Goal: Information Seeking & Learning: Learn about a topic

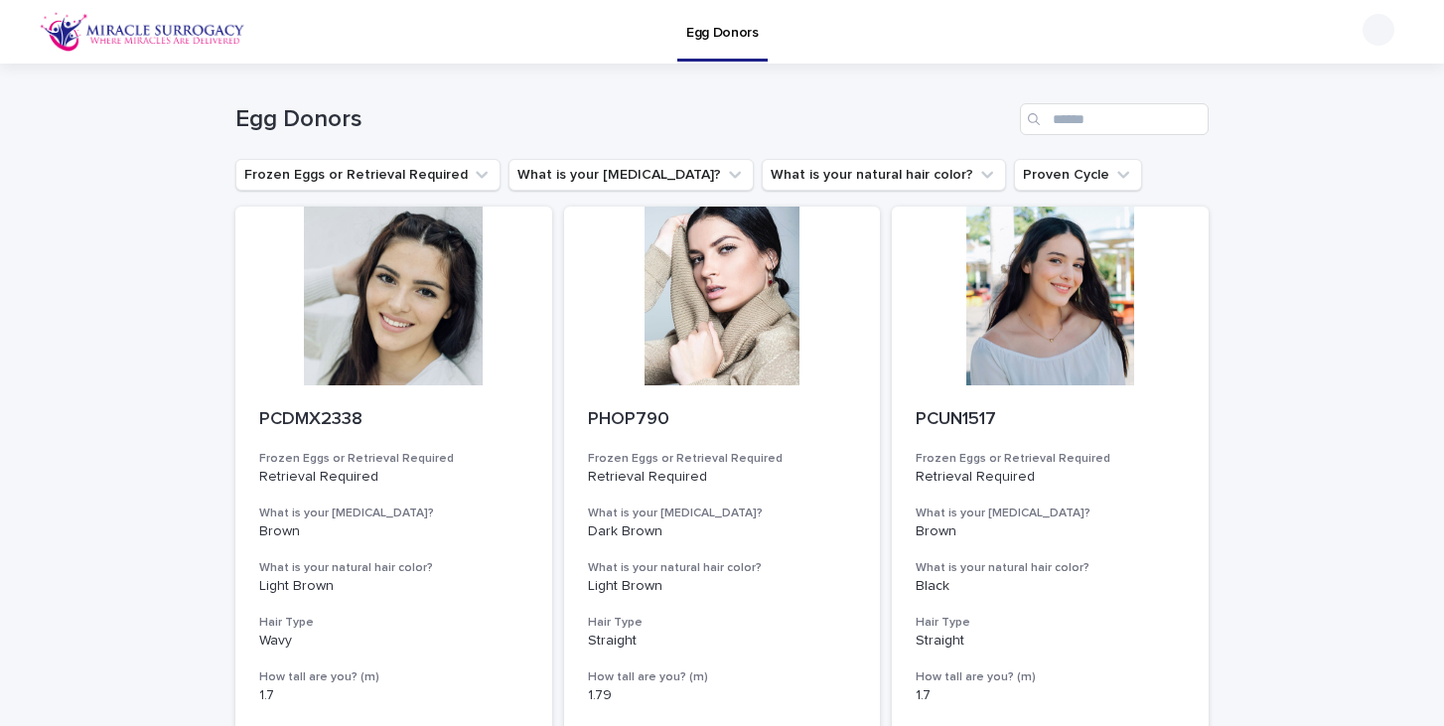
click at [217, 43] on img at bounding box center [143, 32] width 206 height 40
click at [1388, 34] on div at bounding box center [1379, 30] width 32 height 32
click at [1343, 85] on p "Log Out" at bounding box center [1359, 87] width 125 height 34
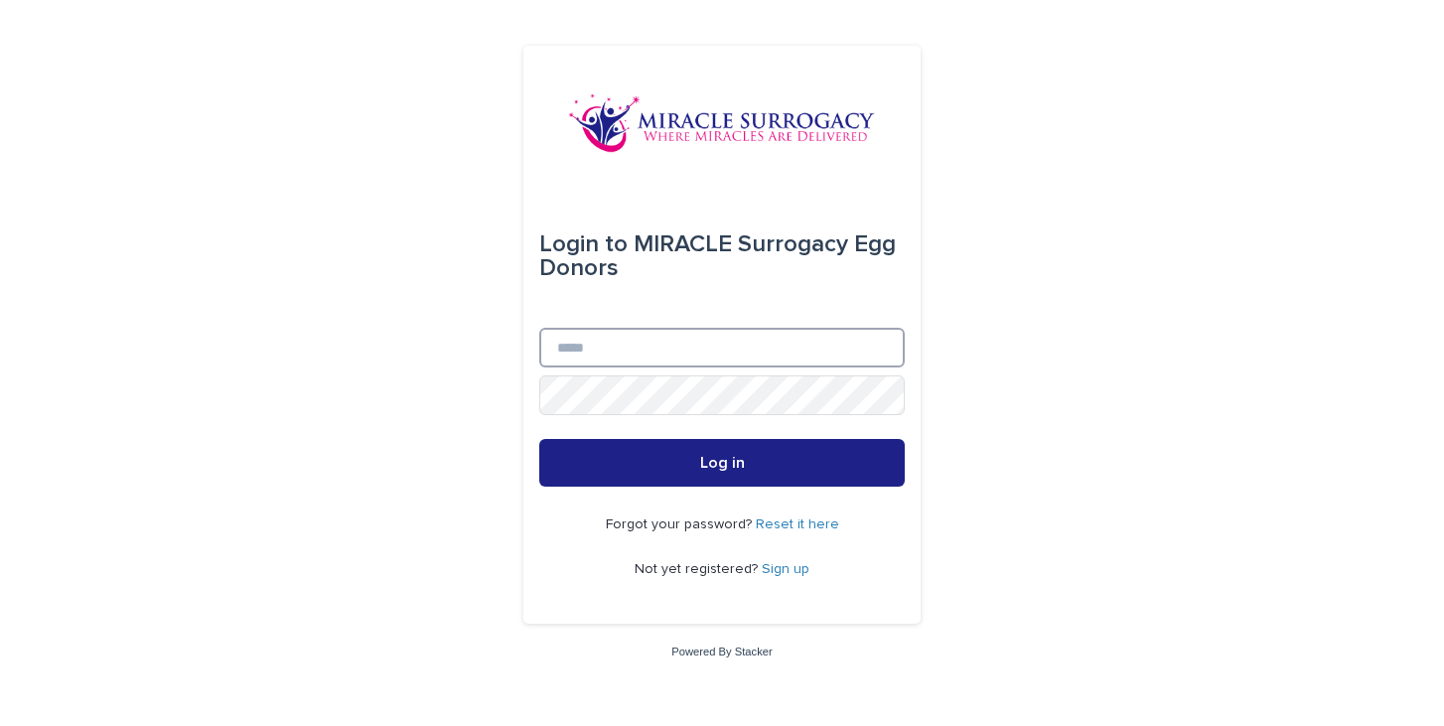
type input "**********"
click at [1073, 360] on div "**********" at bounding box center [722, 363] width 1444 height 726
click at [539, 439] on button "Log in" at bounding box center [721, 463] width 365 height 48
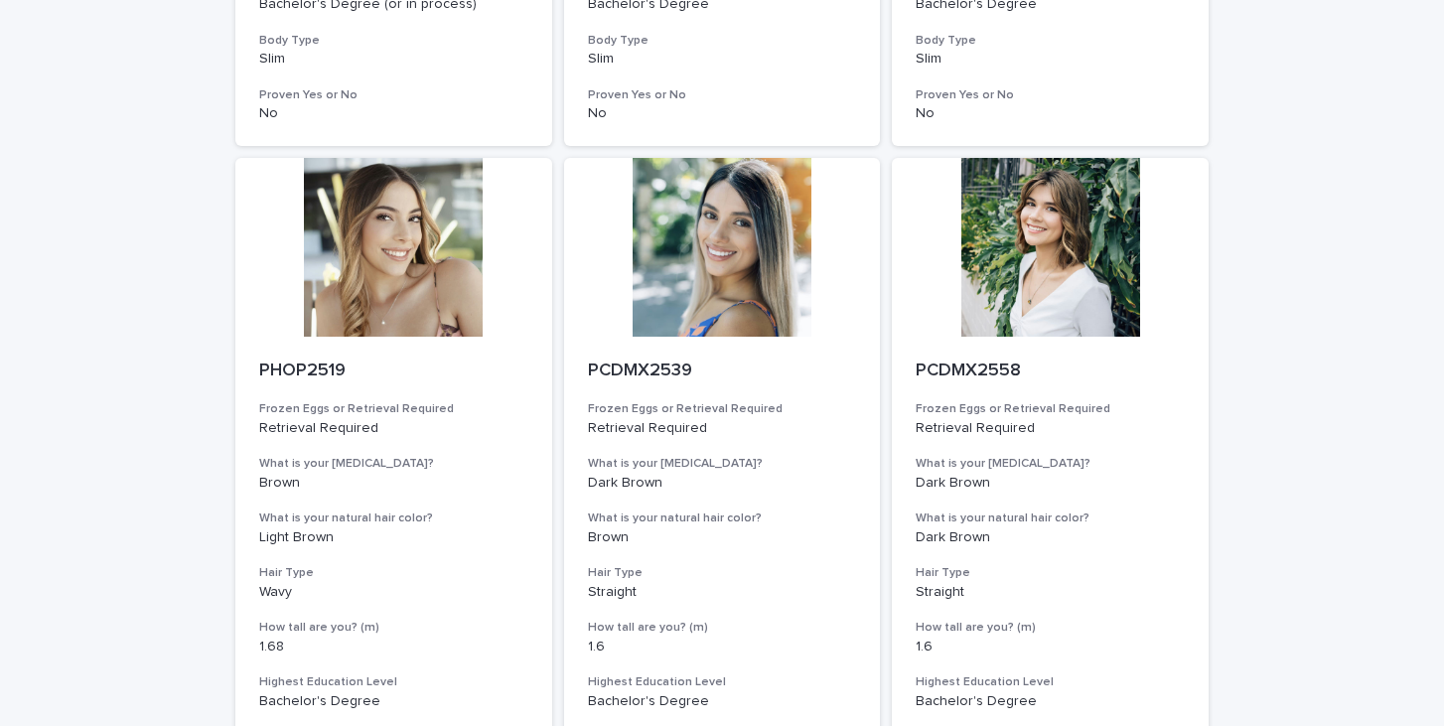
scroll to position [2462, 0]
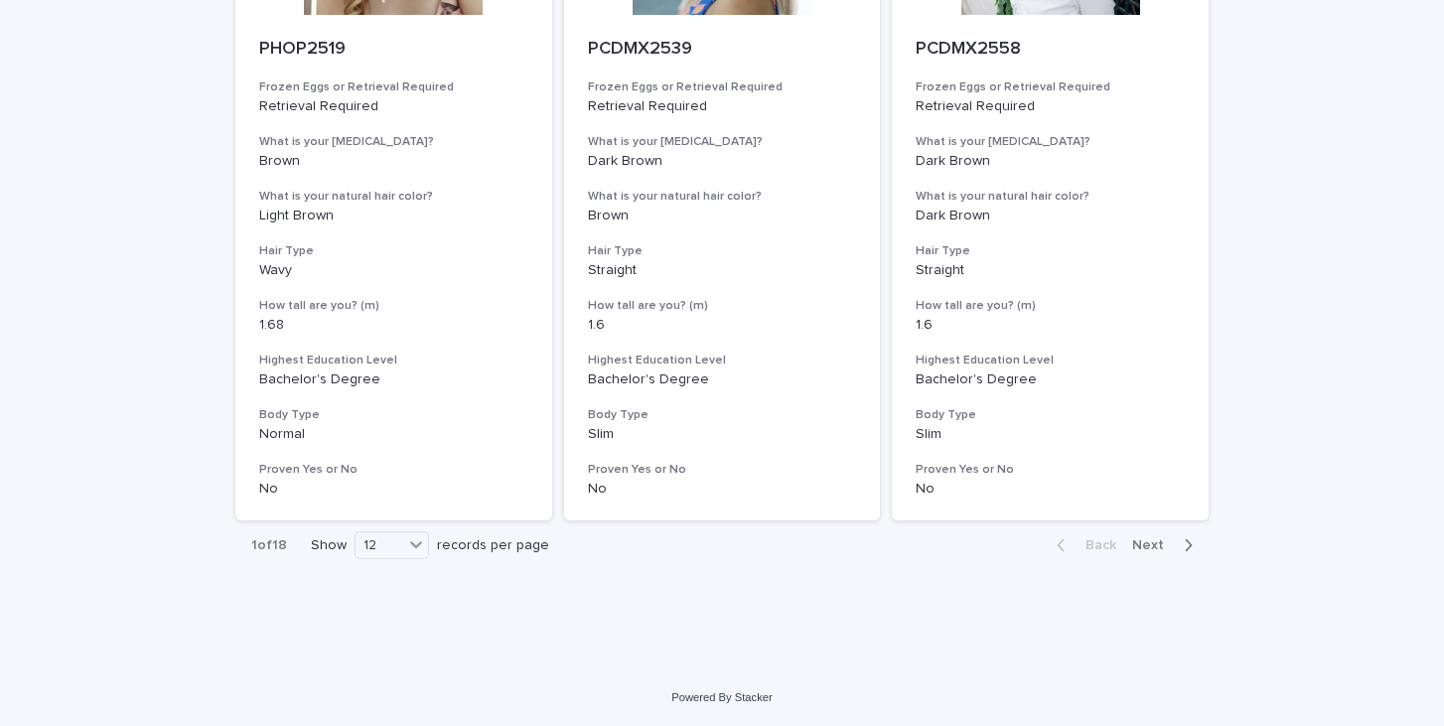
click at [1154, 537] on button "Next" at bounding box center [1166, 545] width 84 height 18
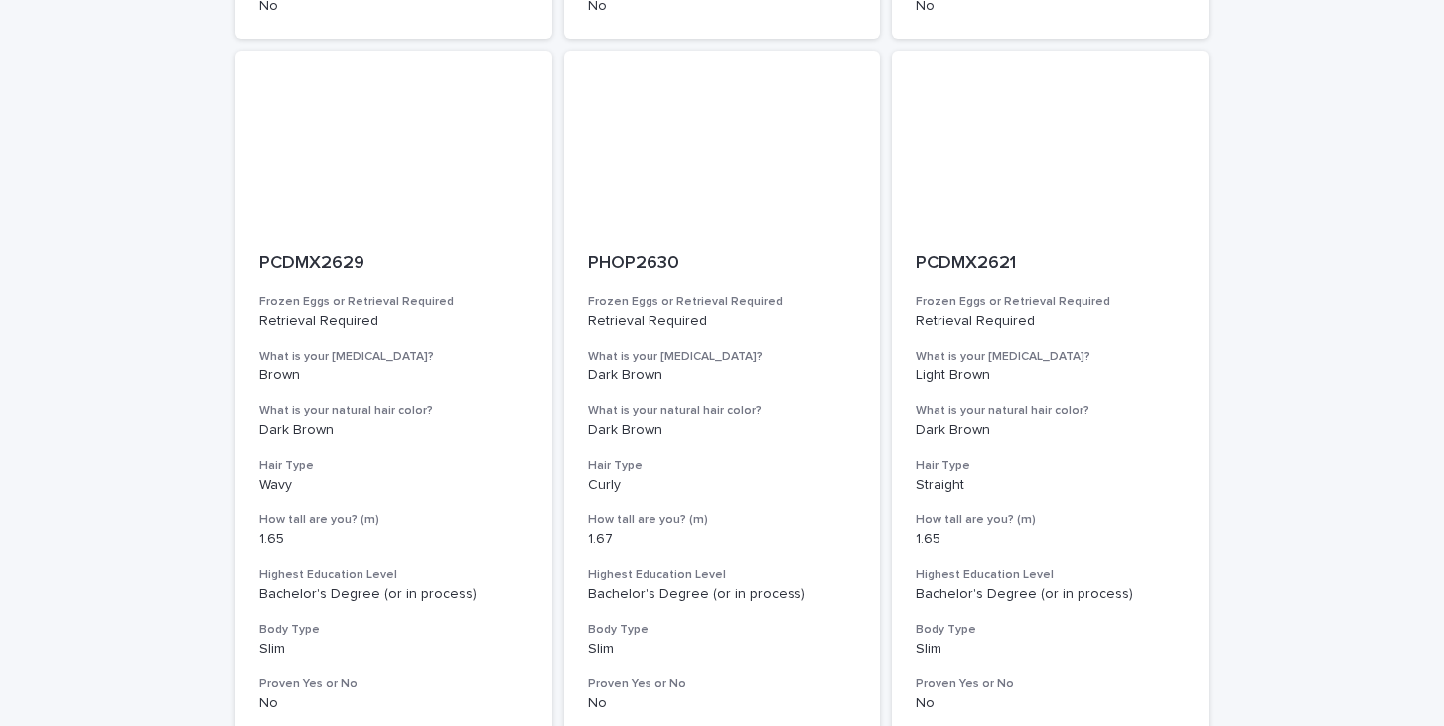
scroll to position [2462, 0]
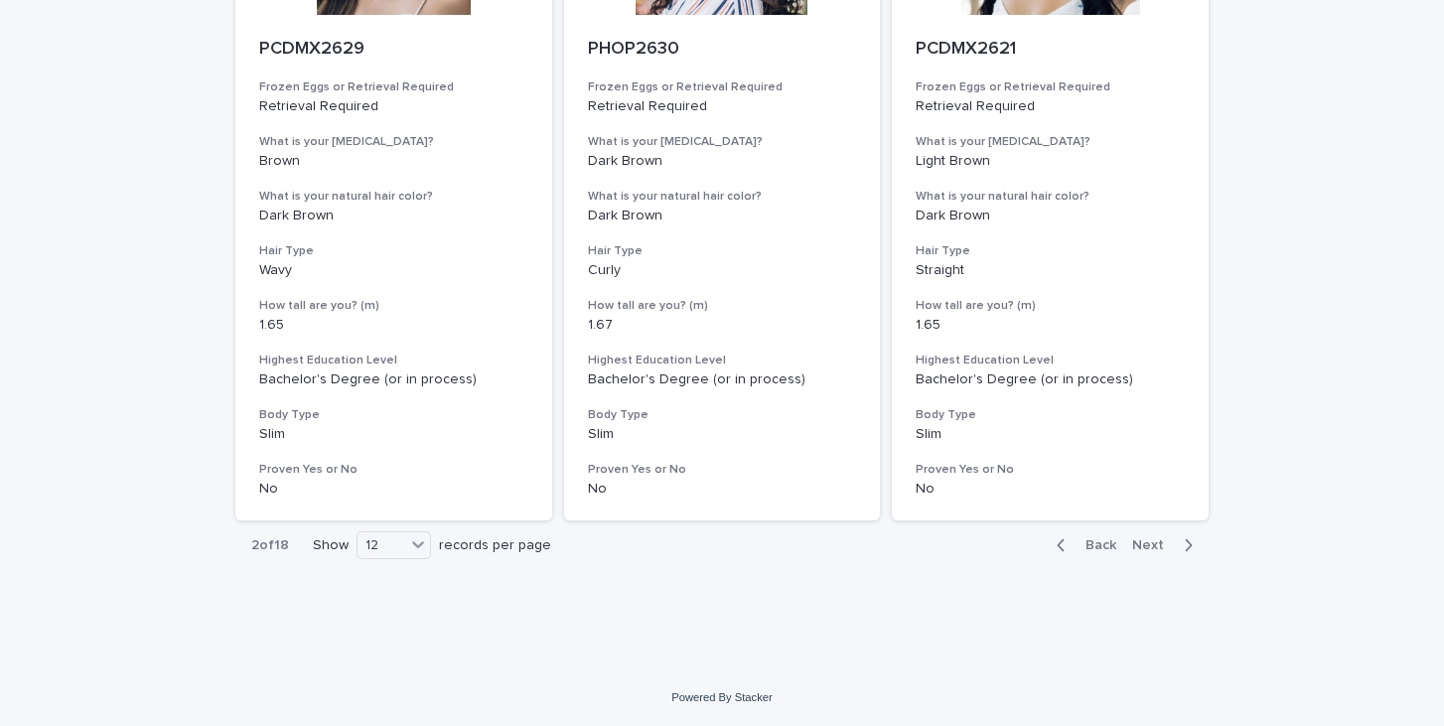
click at [1159, 543] on span "Next" at bounding box center [1154, 545] width 44 height 14
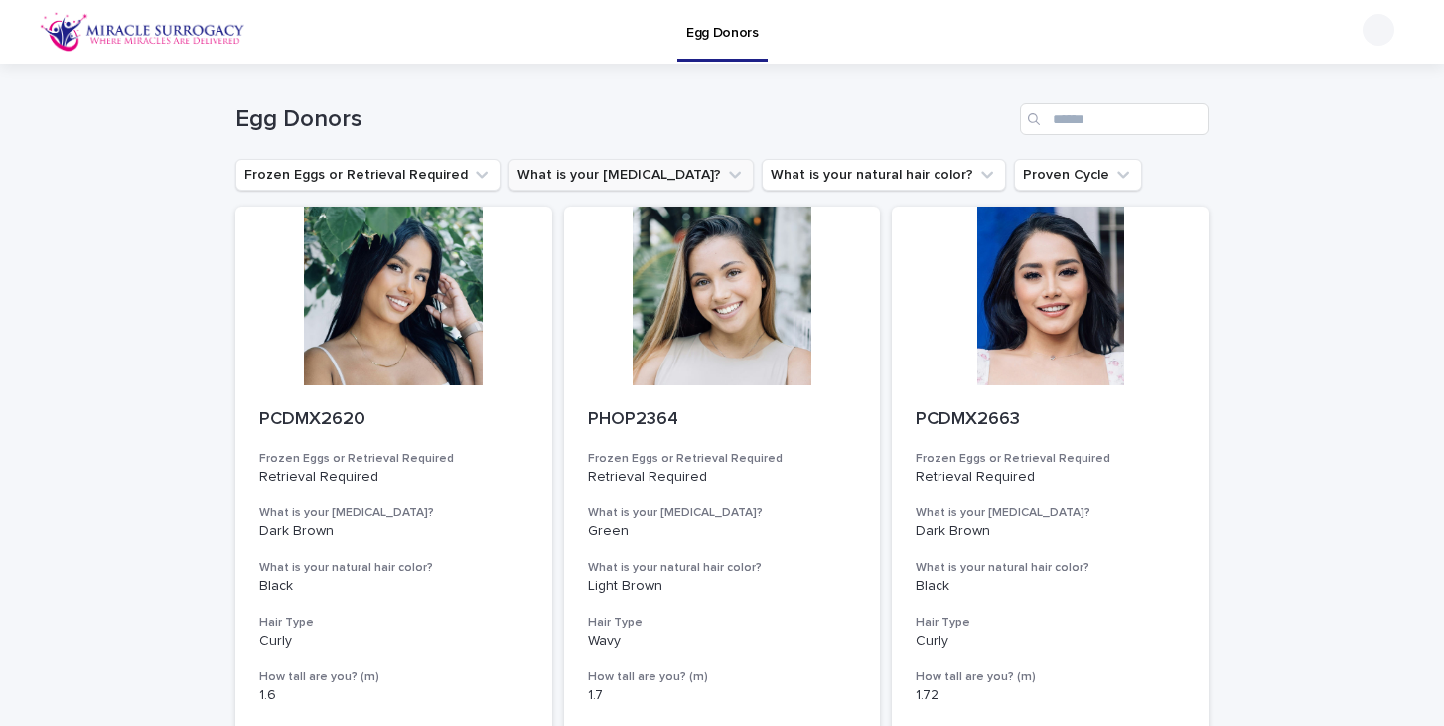
click at [610, 187] on button "What is your [MEDICAL_DATA]?" at bounding box center [630, 175] width 245 height 32
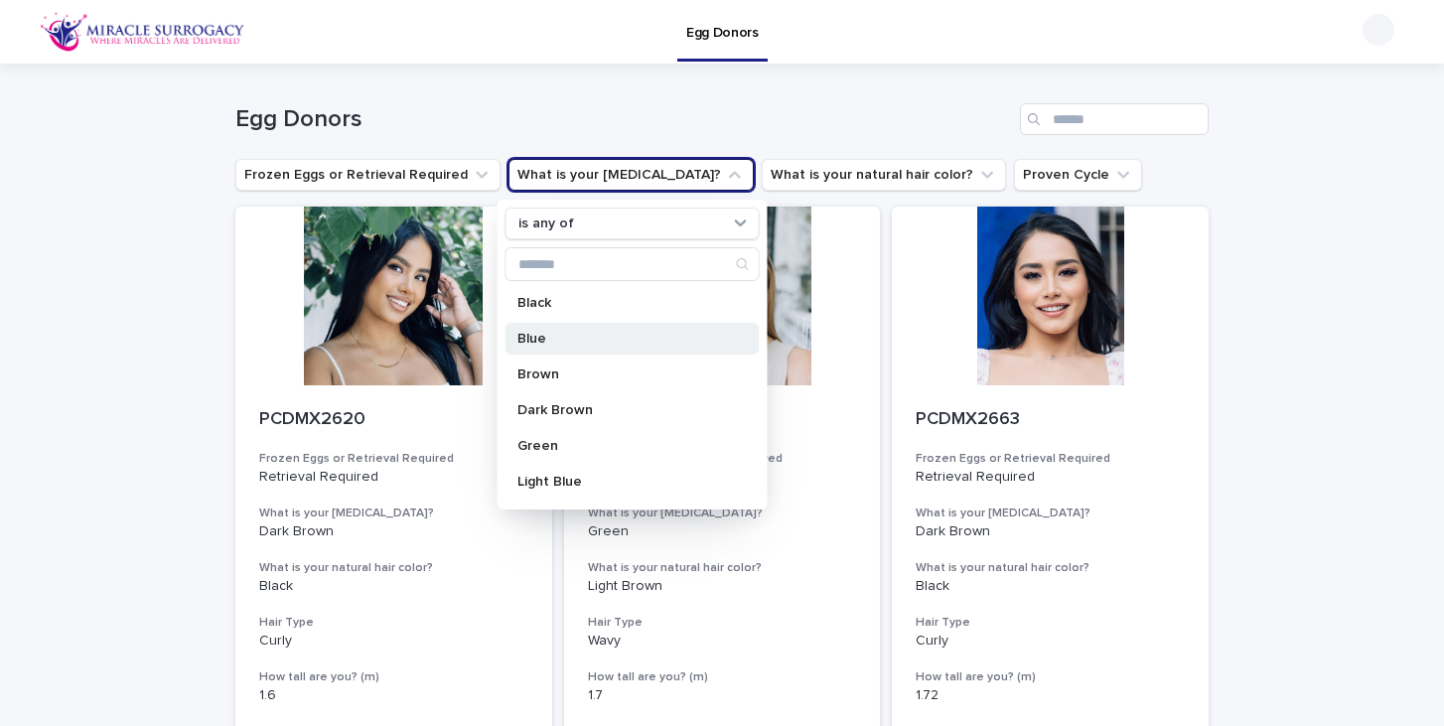
click at [602, 332] on p "Blue" at bounding box center [622, 339] width 211 height 14
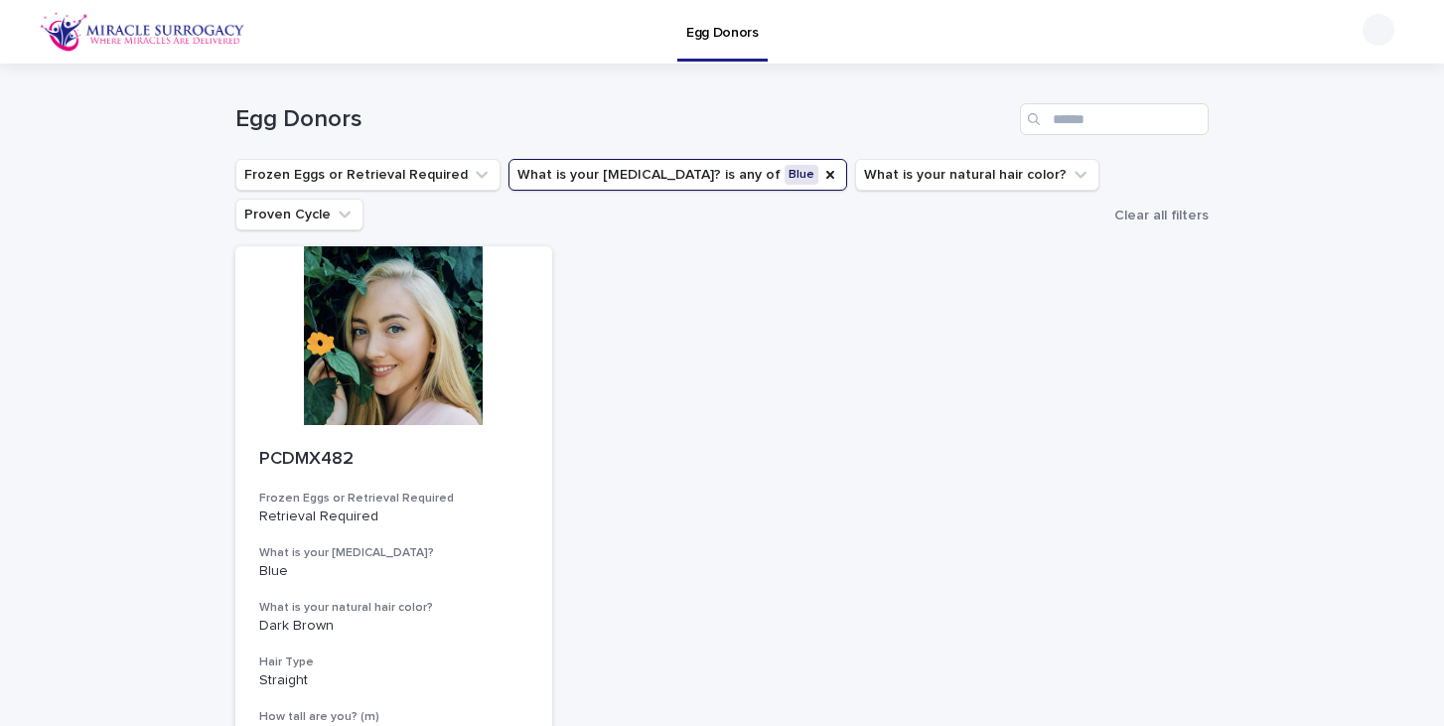
click at [665, 181] on button "What is your eye color? is any of Blue" at bounding box center [677, 175] width 339 height 32
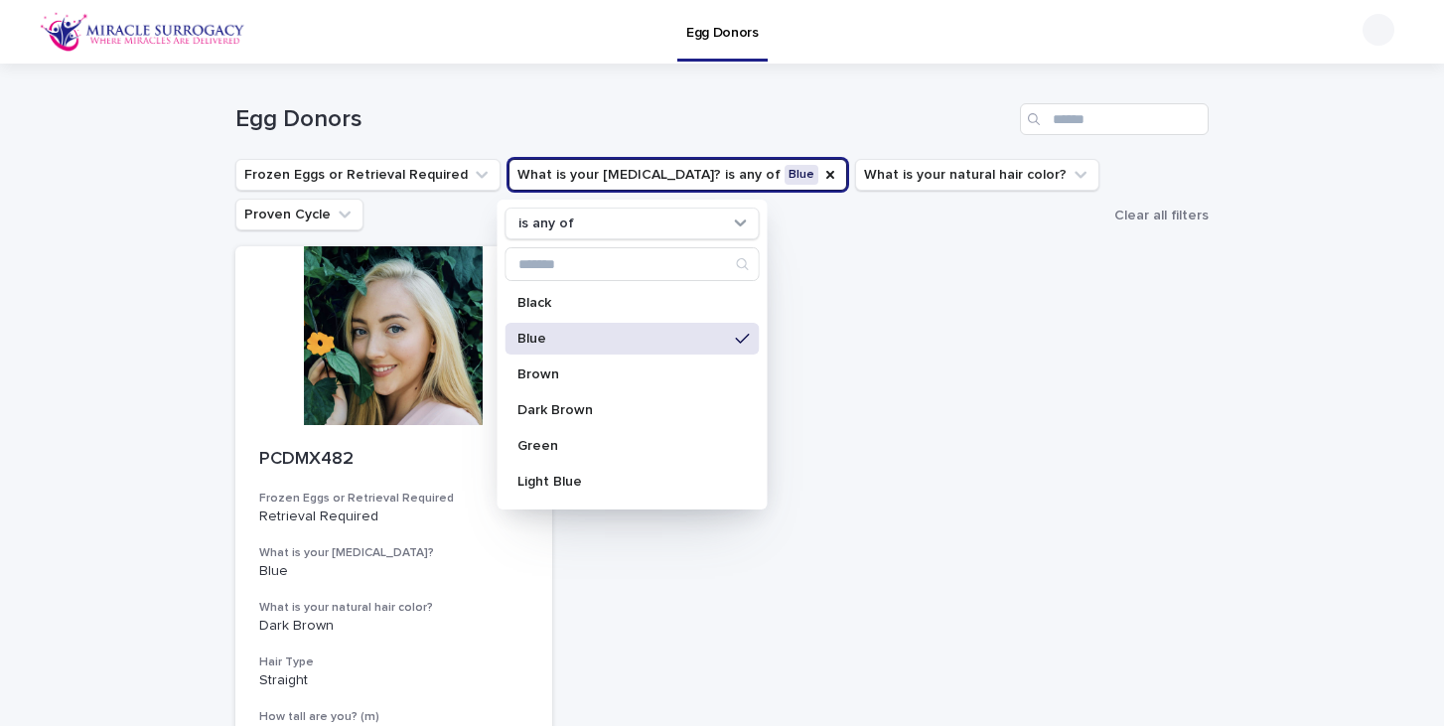
click at [742, 338] on icon at bounding box center [743, 339] width 14 height 16
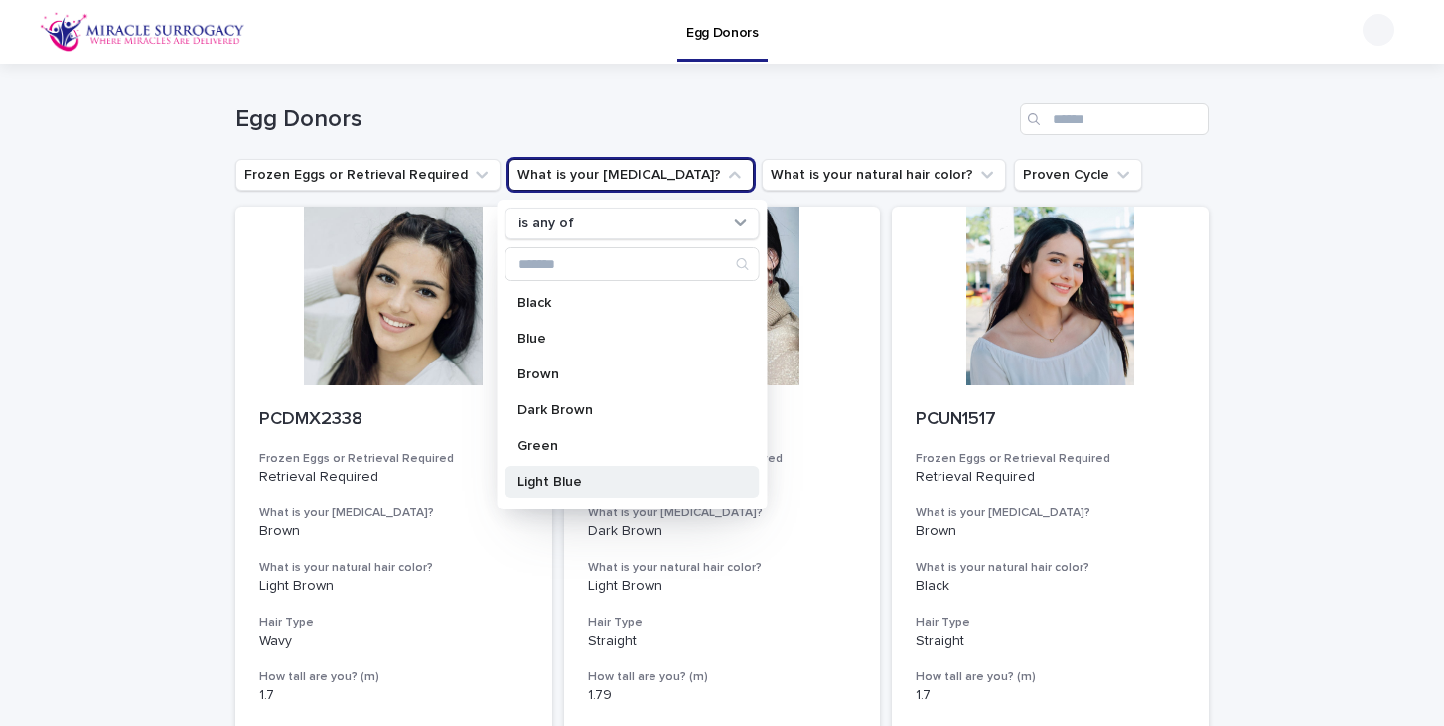
click at [577, 490] on div "Light Blue" at bounding box center [633, 482] width 254 height 32
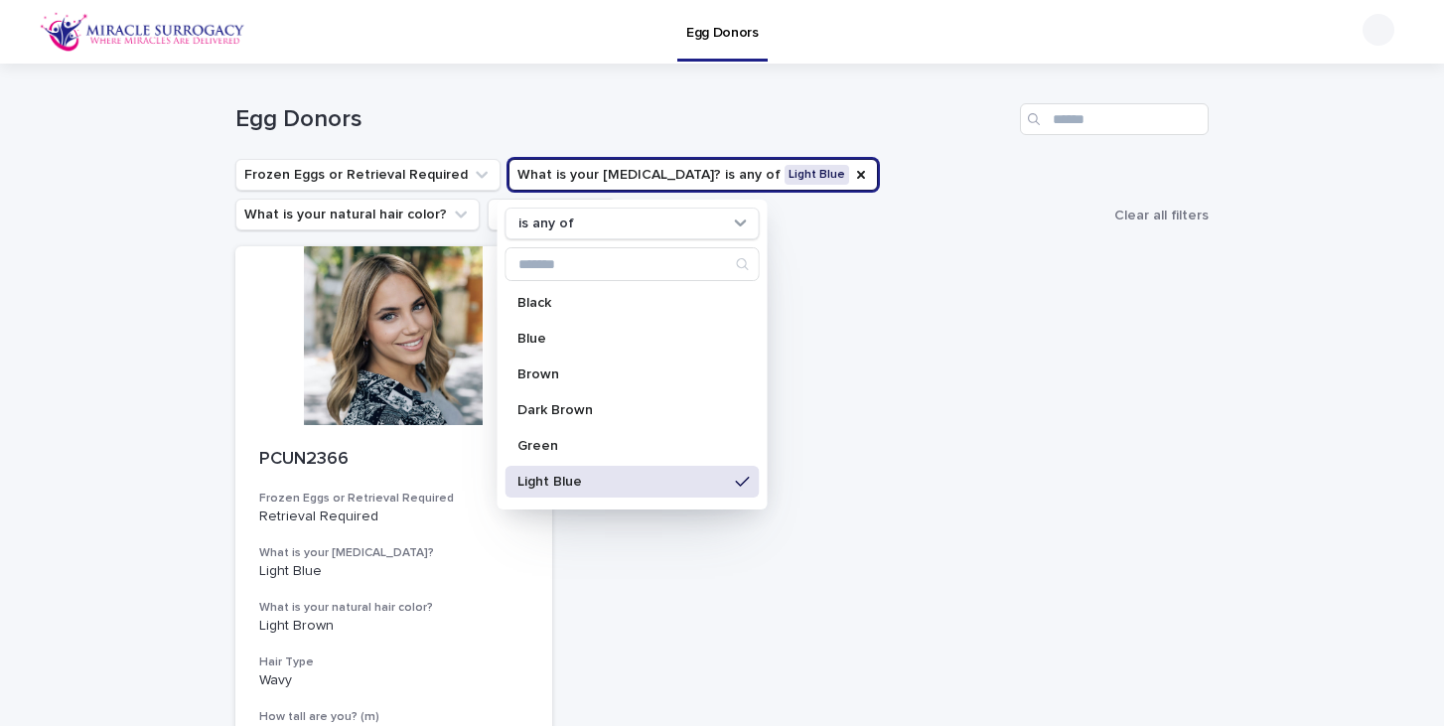
click at [1072, 449] on div "PCUN2366 Frozen Eggs or Retrieval Required Retrieval Required What is your eye …" at bounding box center [721, 588] width 973 height 685
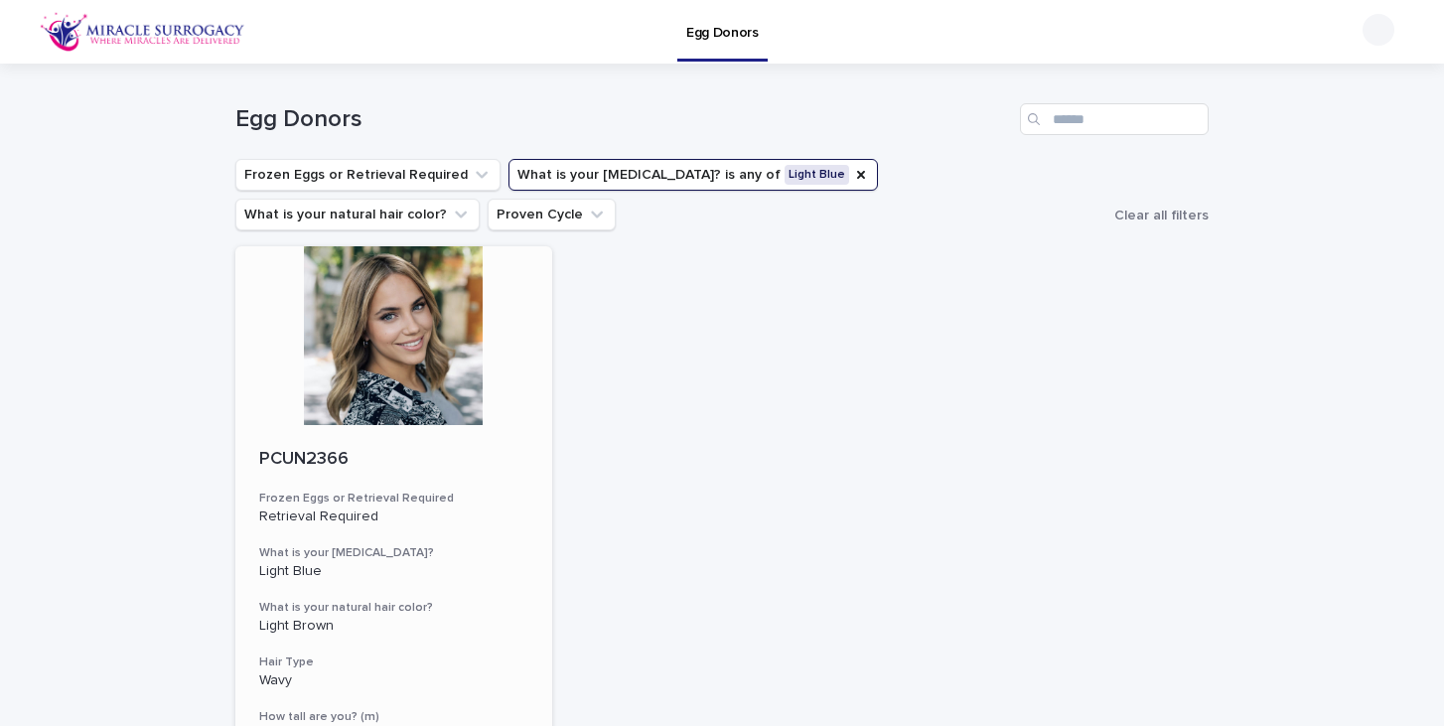
click at [402, 332] on div at bounding box center [393, 335] width 317 height 179
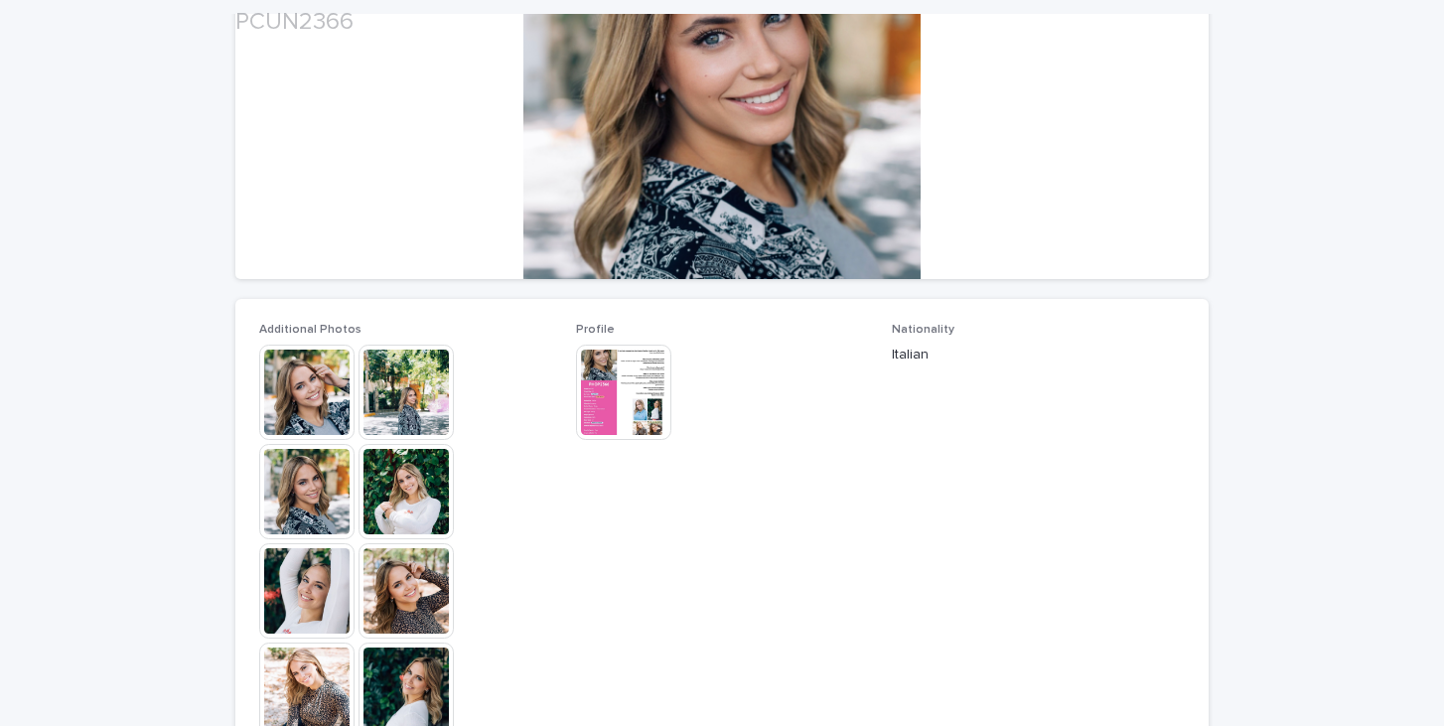
scroll to position [306, 0]
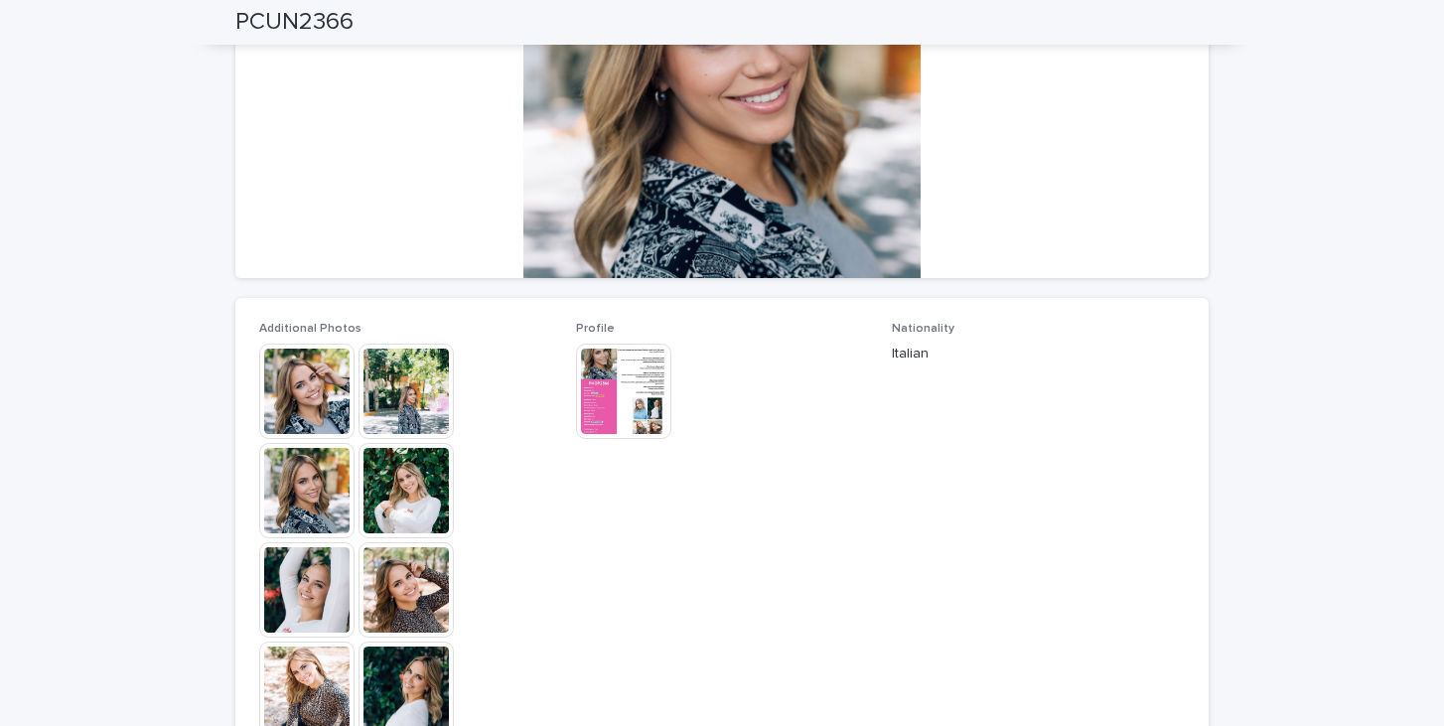
click at [592, 416] on img at bounding box center [623, 391] width 95 height 95
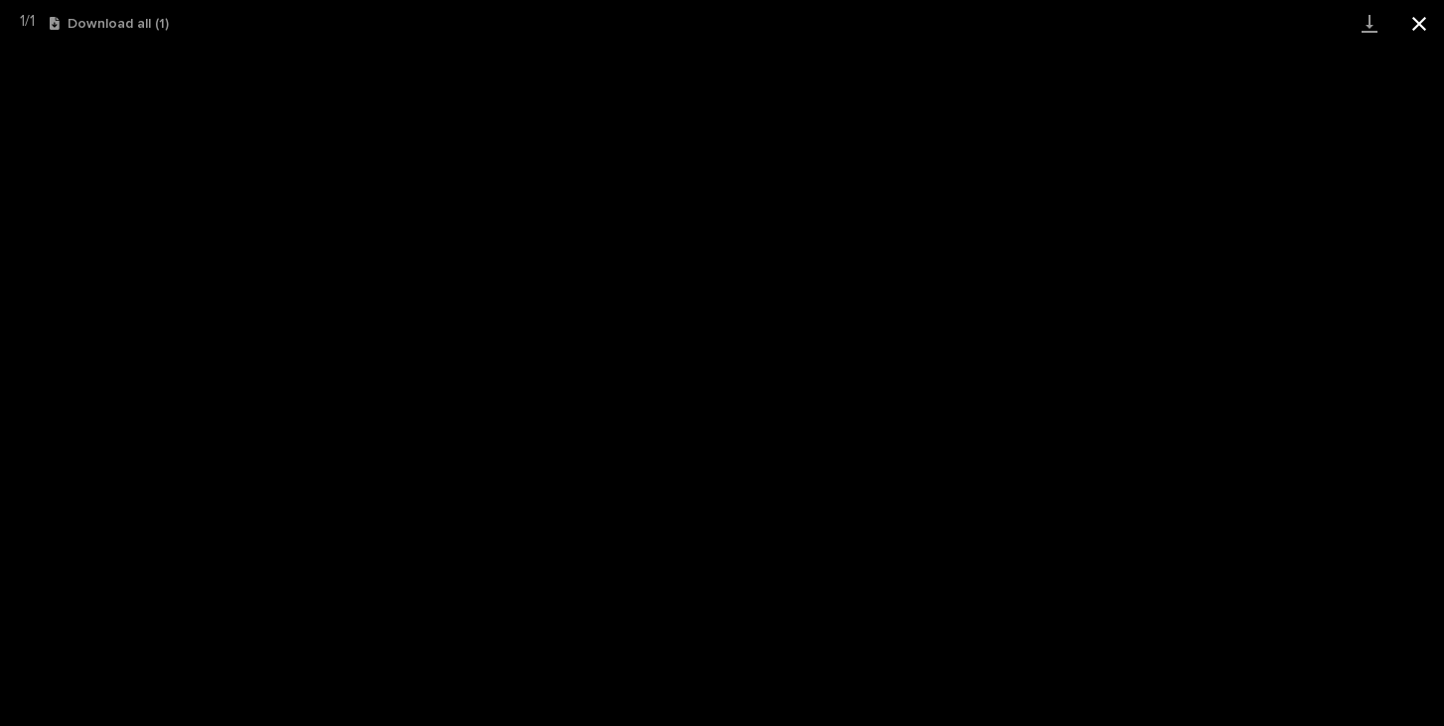
click at [1419, 23] on button "Close gallery" at bounding box center [1419, 23] width 50 height 47
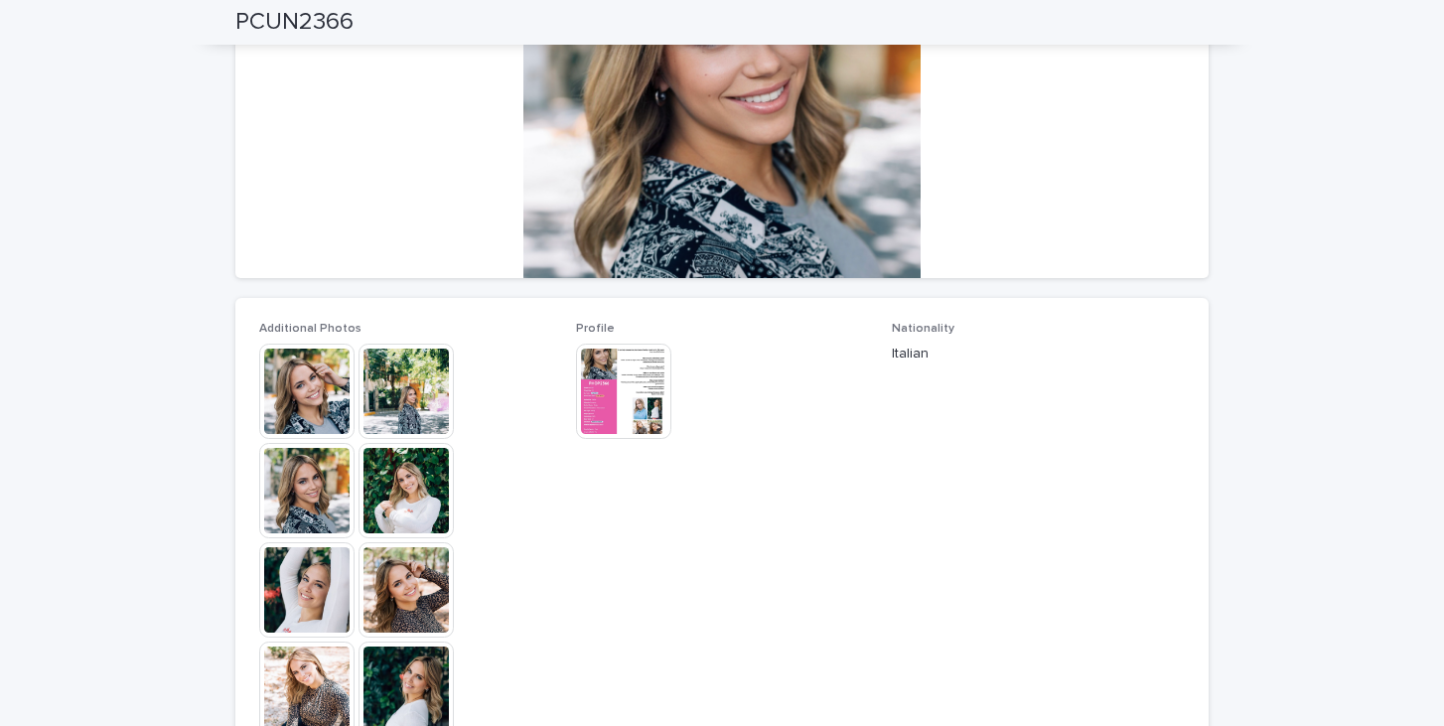
click at [413, 489] on img at bounding box center [406, 490] width 95 height 95
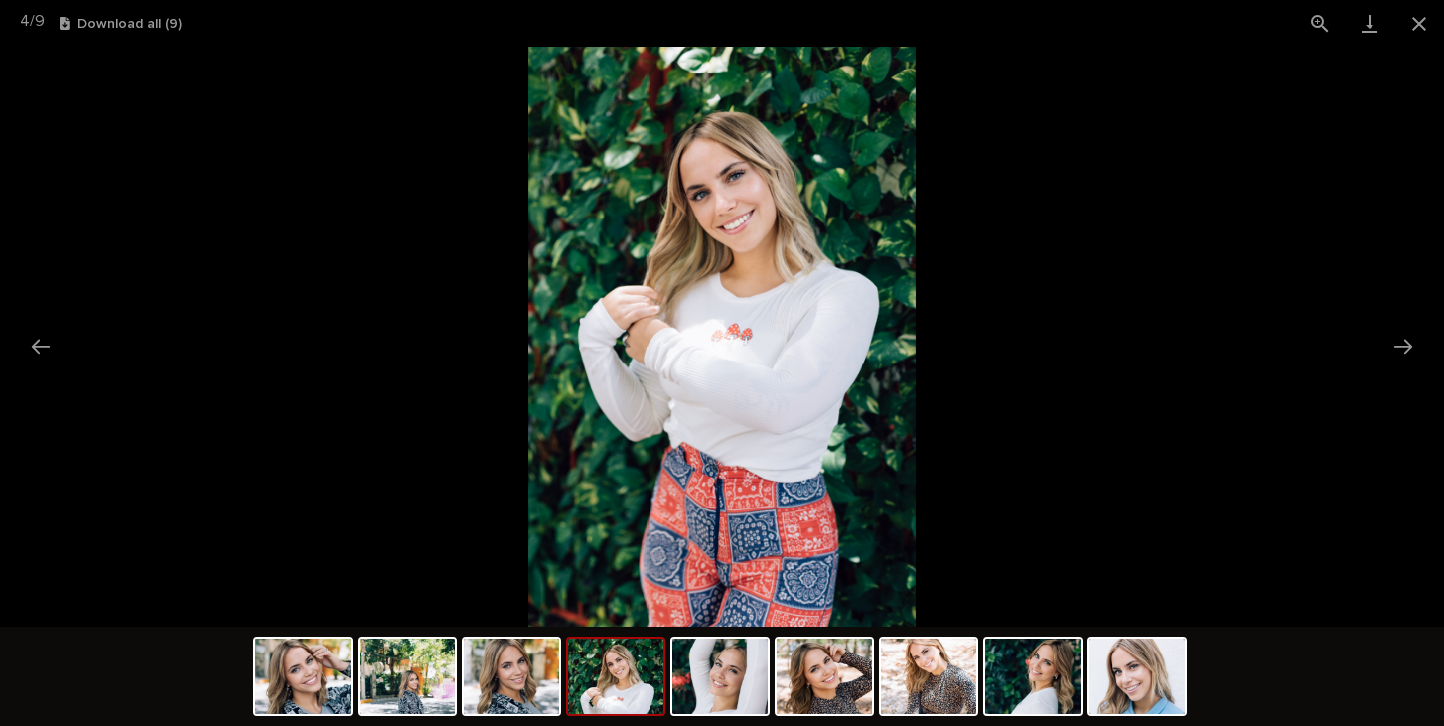
scroll to position [0, 0]
click at [1003, 365] on picture at bounding box center [722, 337] width 1444 height 580
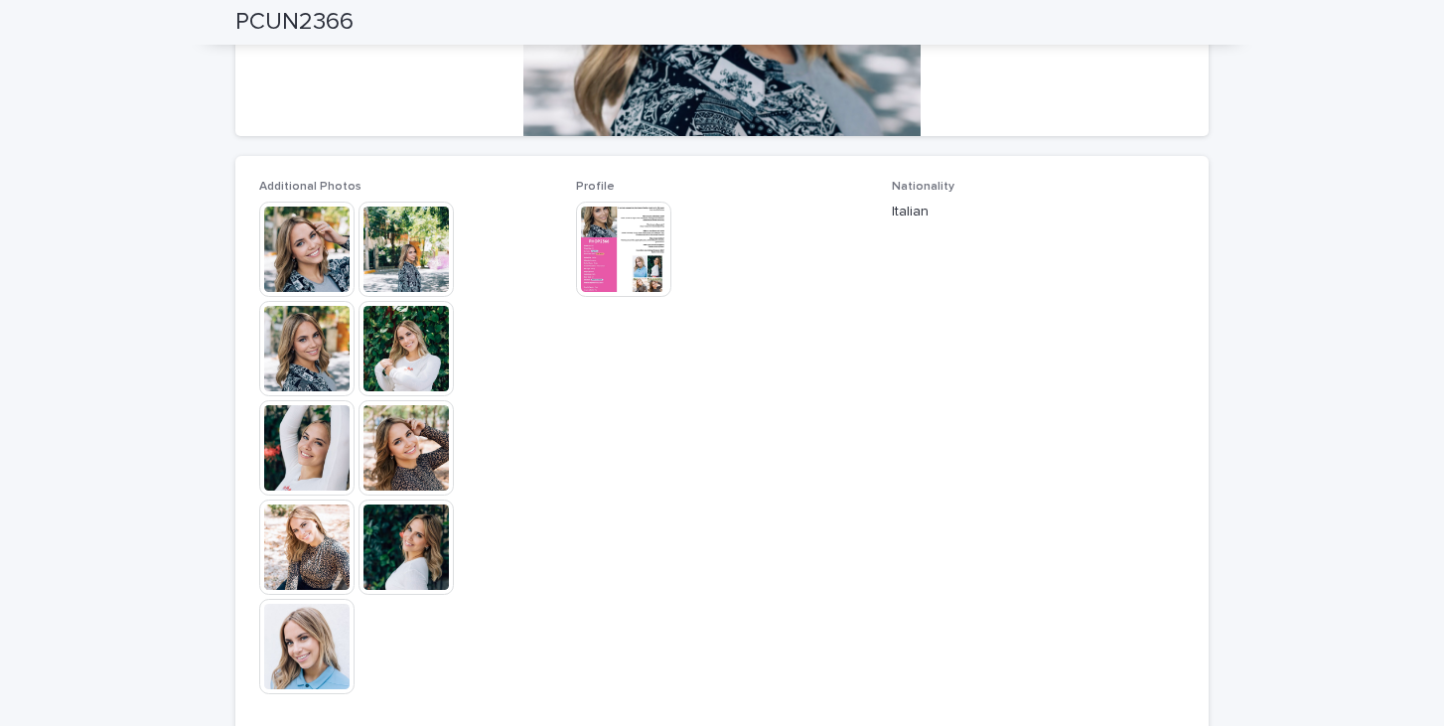
scroll to position [471, 0]
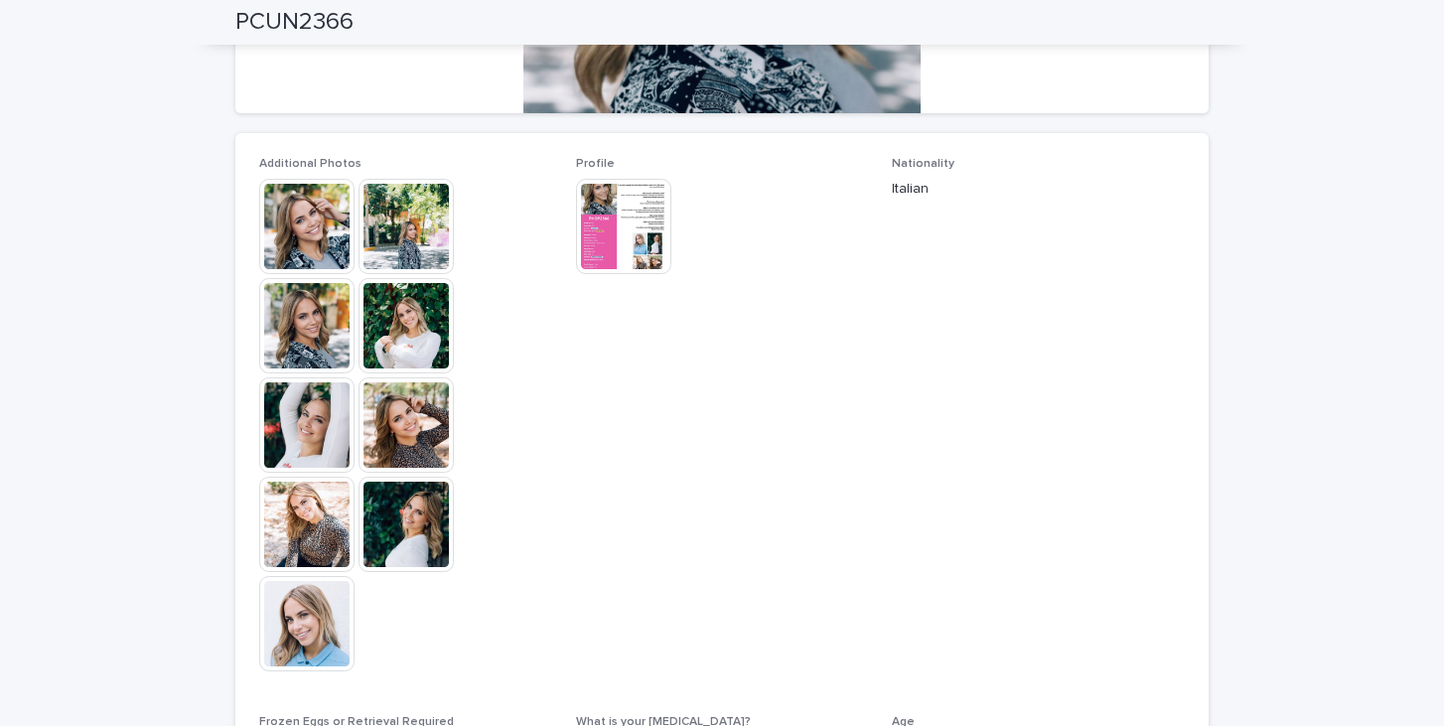
click at [300, 632] on img at bounding box center [306, 623] width 95 height 95
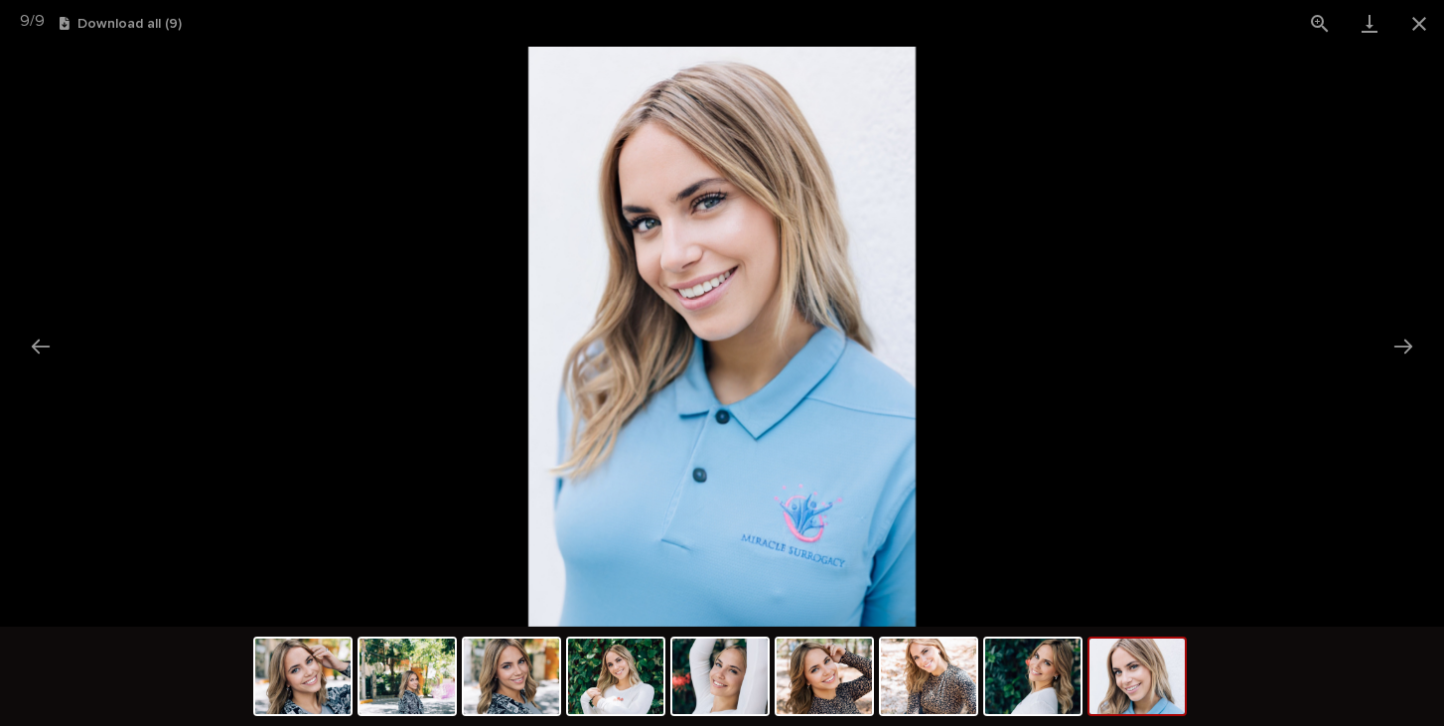
scroll to position [0, 0]
click at [1265, 104] on picture at bounding box center [722, 337] width 1444 height 580
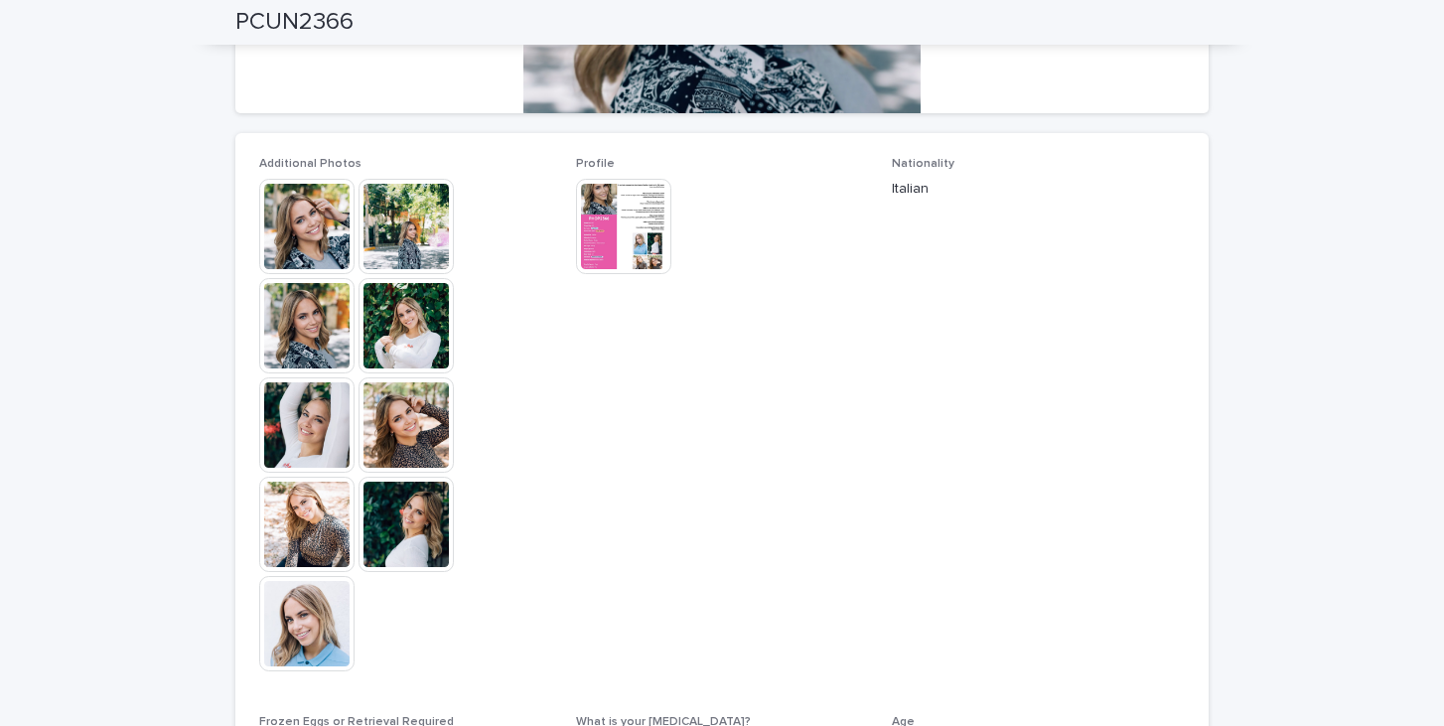
click at [316, 429] on img at bounding box center [306, 424] width 95 height 95
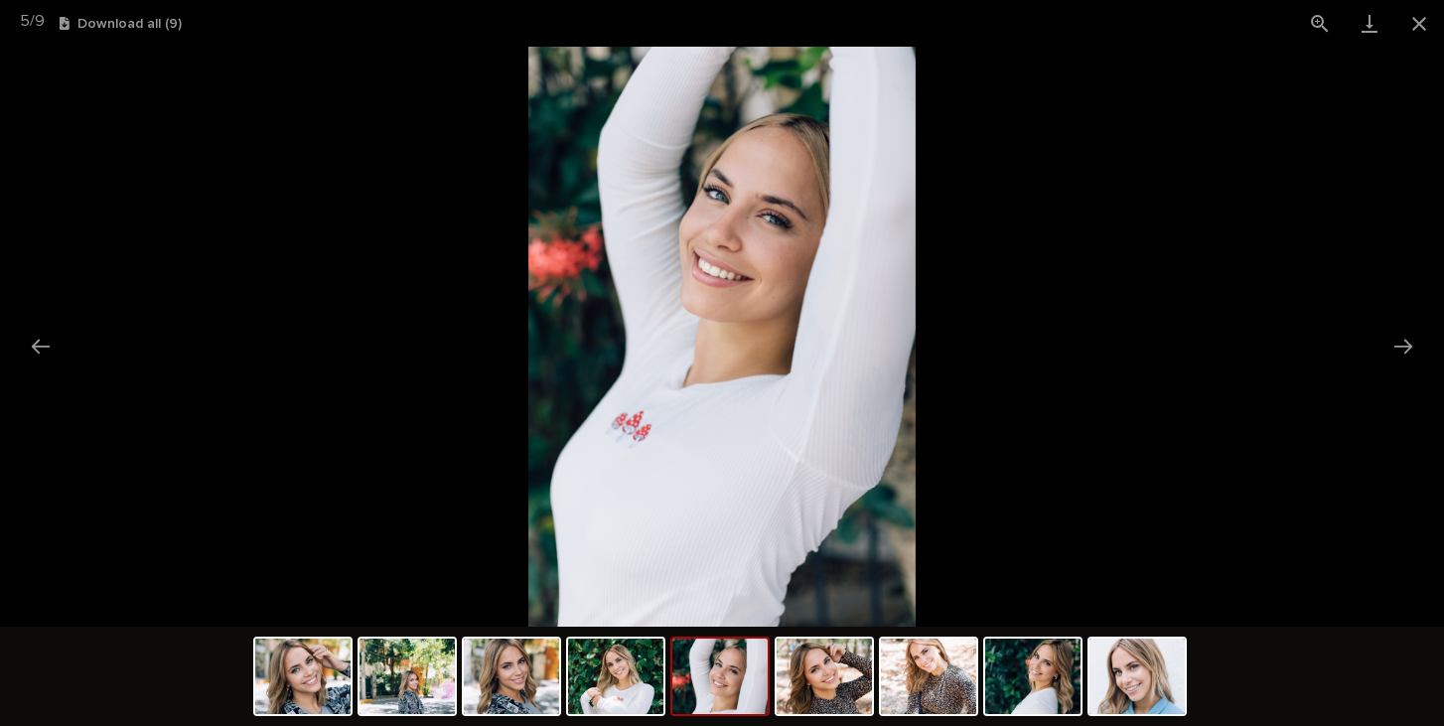
click at [173, 328] on picture at bounding box center [722, 337] width 1444 height 580
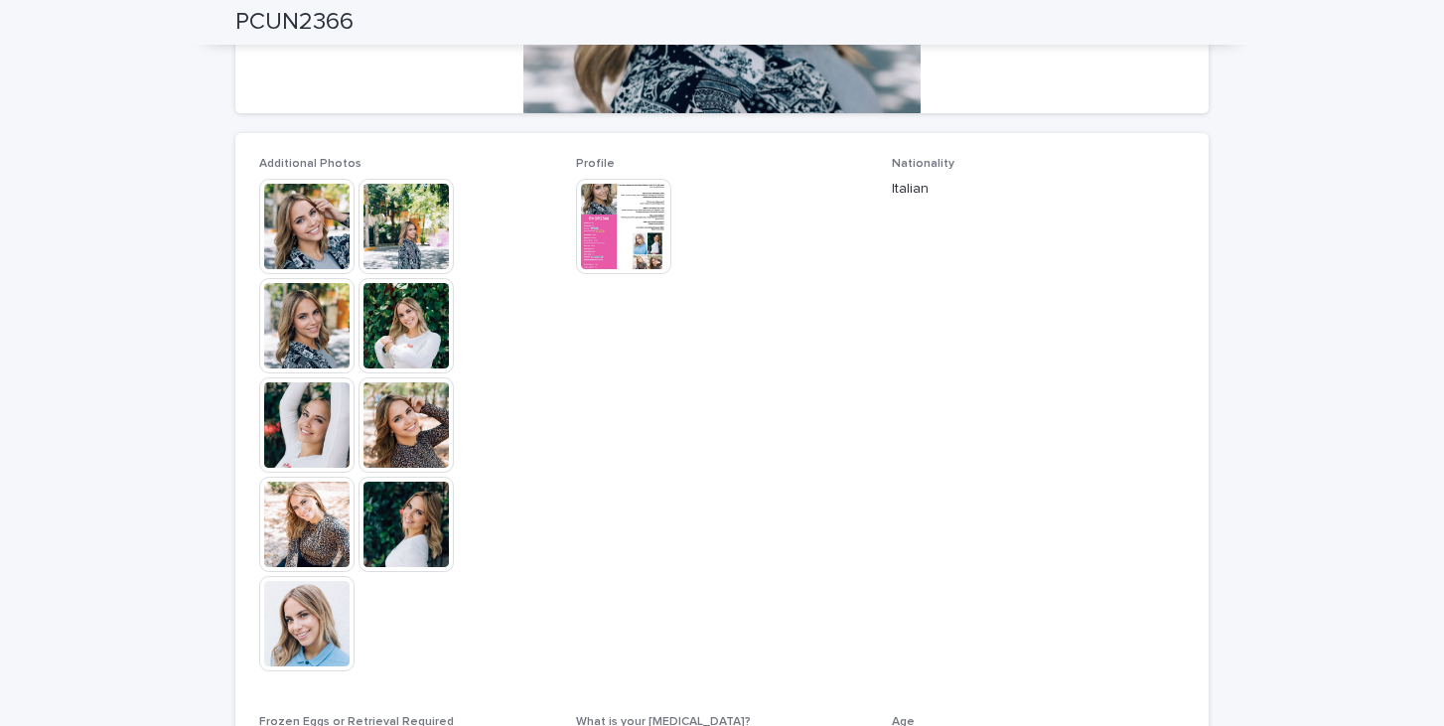
click at [395, 513] on img at bounding box center [406, 524] width 95 height 95
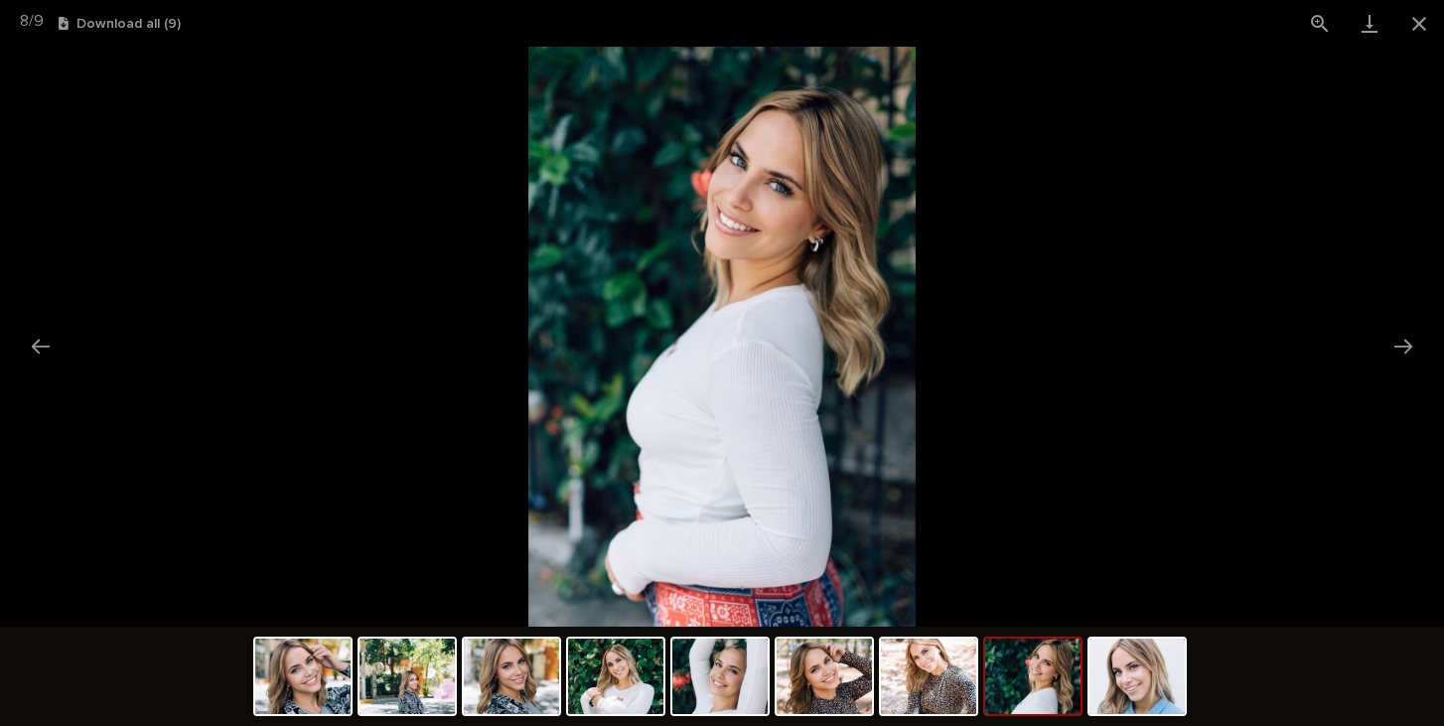
click at [1297, 298] on picture at bounding box center [722, 337] width 1444 height 580
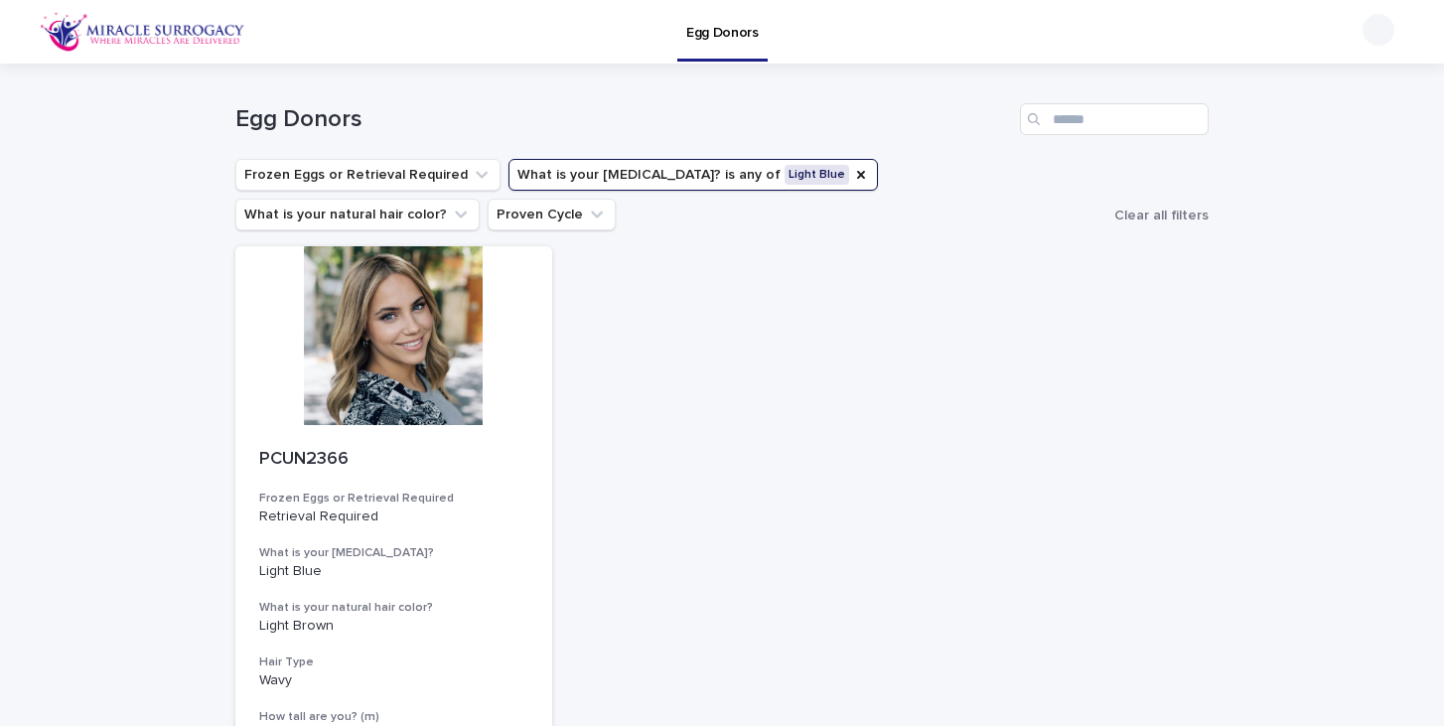
scroll to position [11, 0]
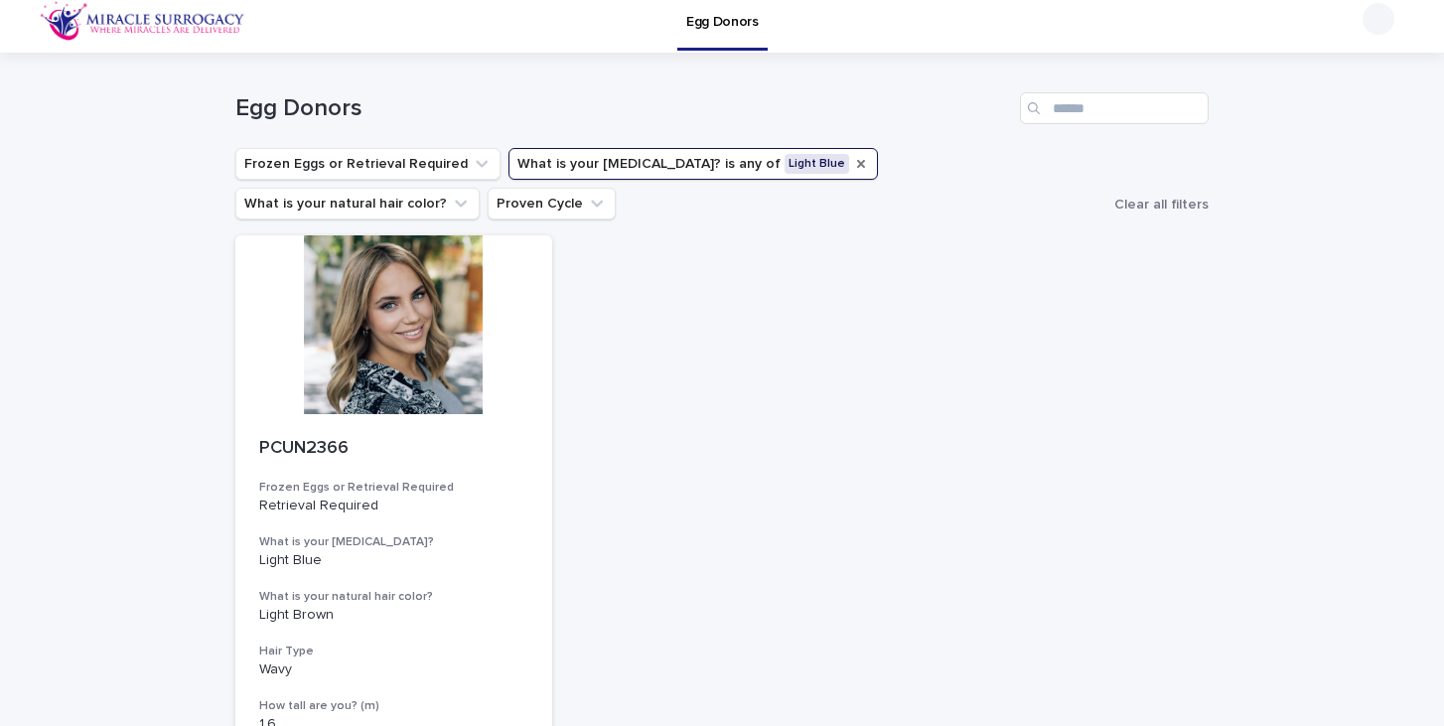
click at [857, 167] on icon "What is your eye color?" at bounding box center [861, 164] width 8 height 8
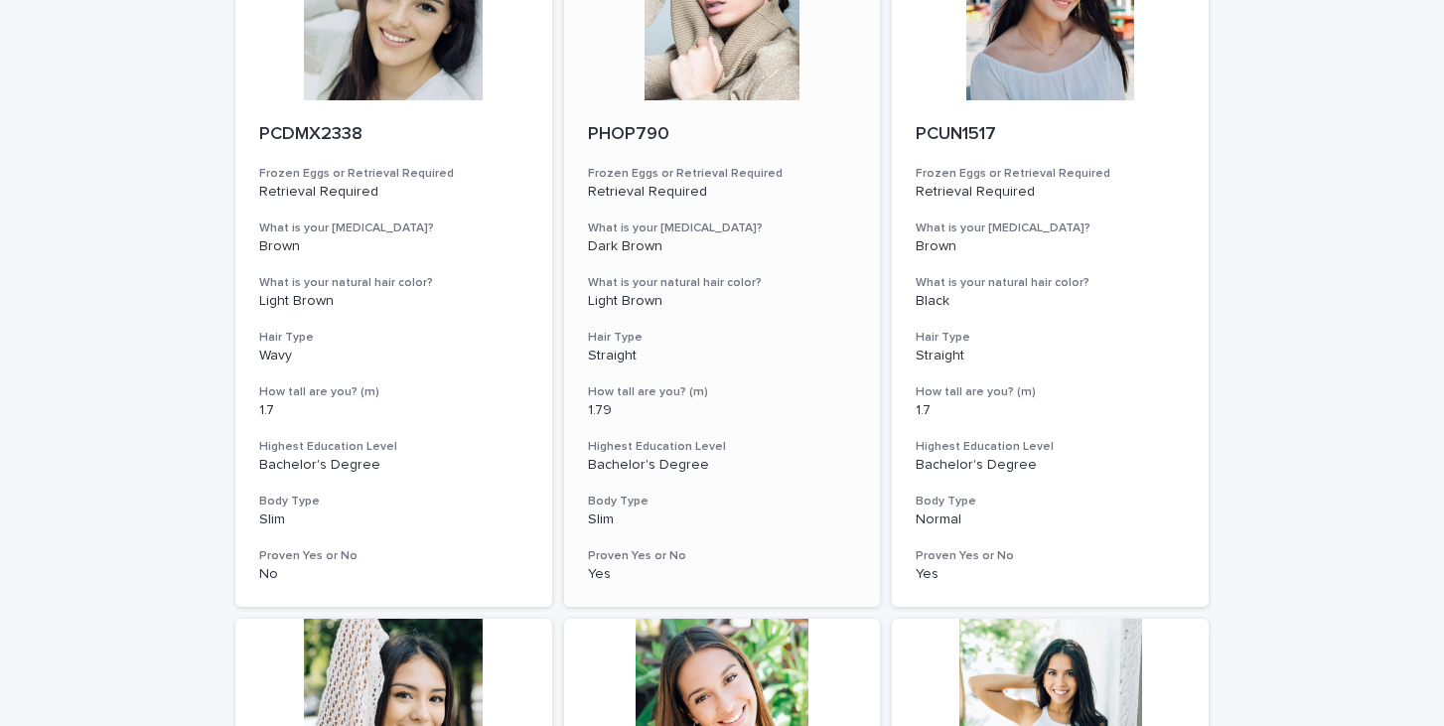
scroll to position [283, 0]
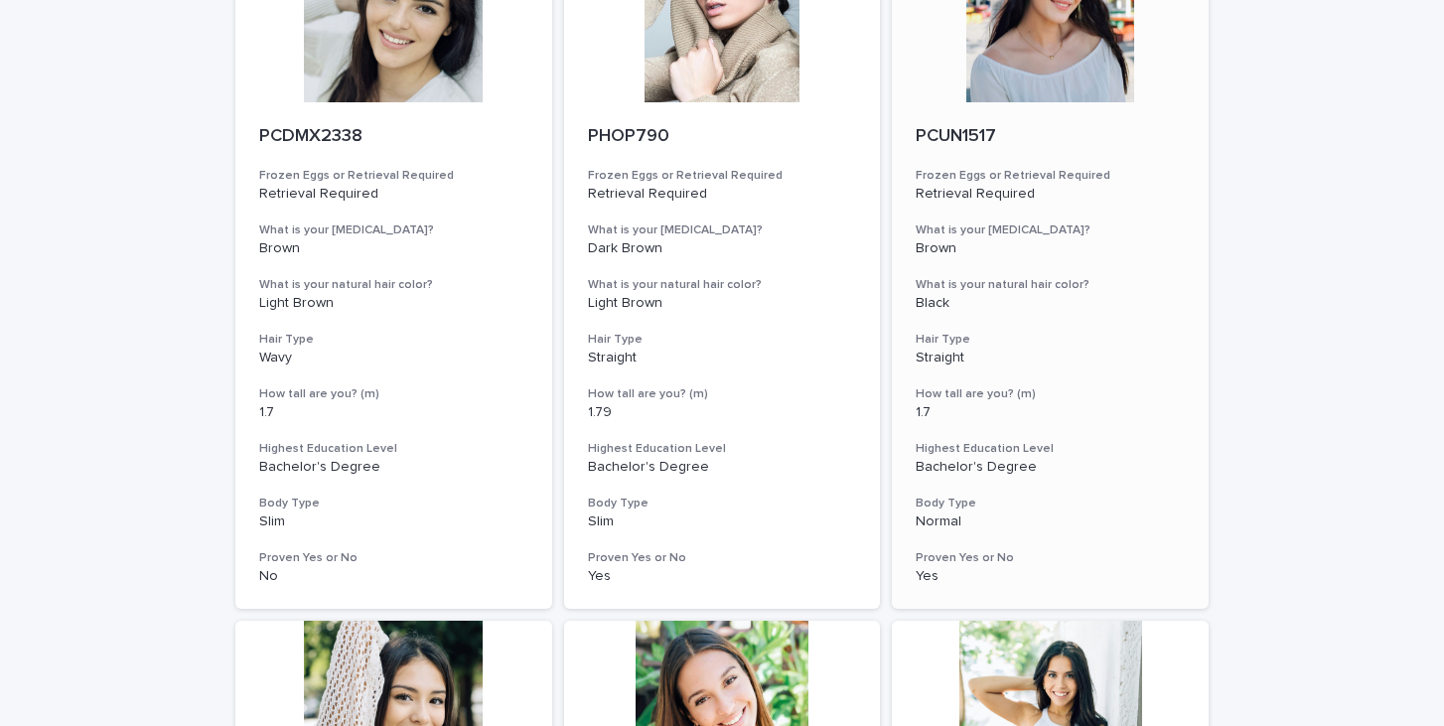
click at [1125, 62] on div at bounding box center [1050, 13] width 317 height 179
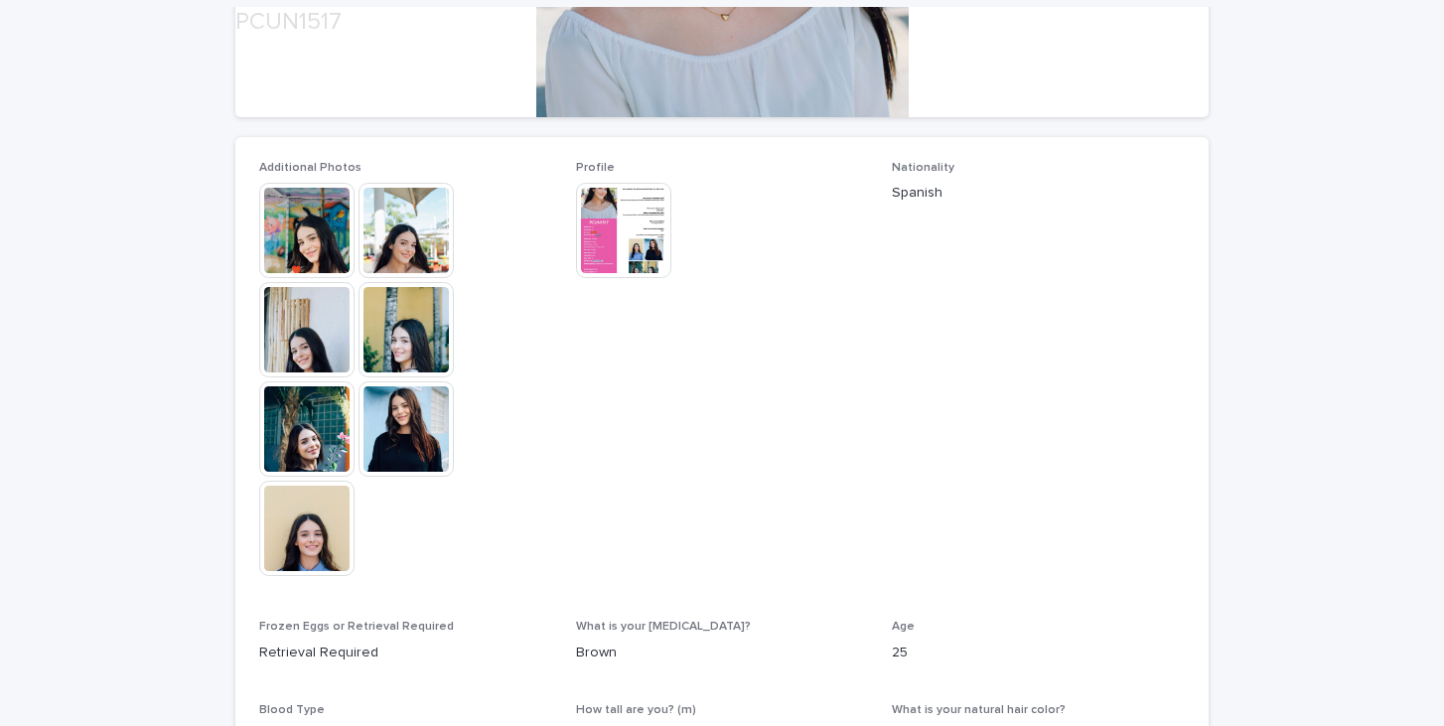
scroll to position [476, 0]
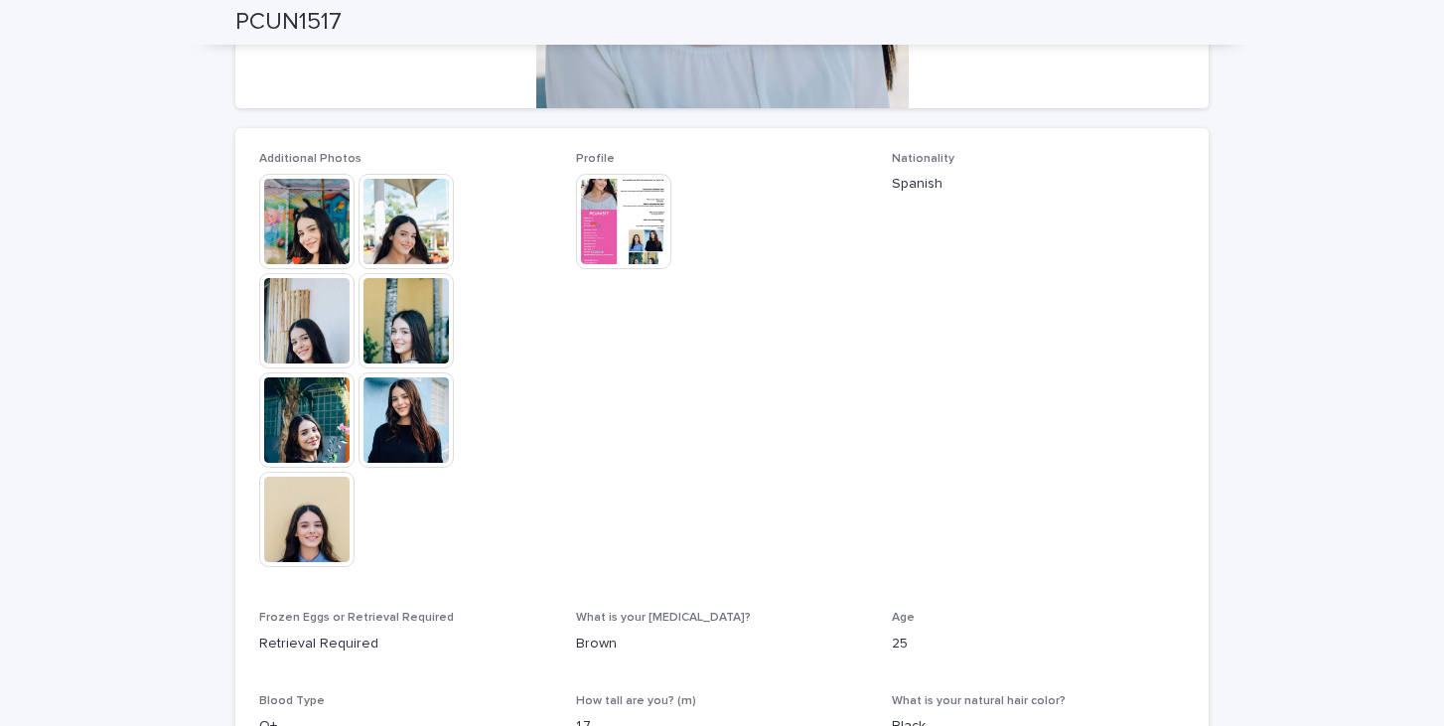
click at [637, 241] on img at bounding box center [623, 221] width 95 height 95
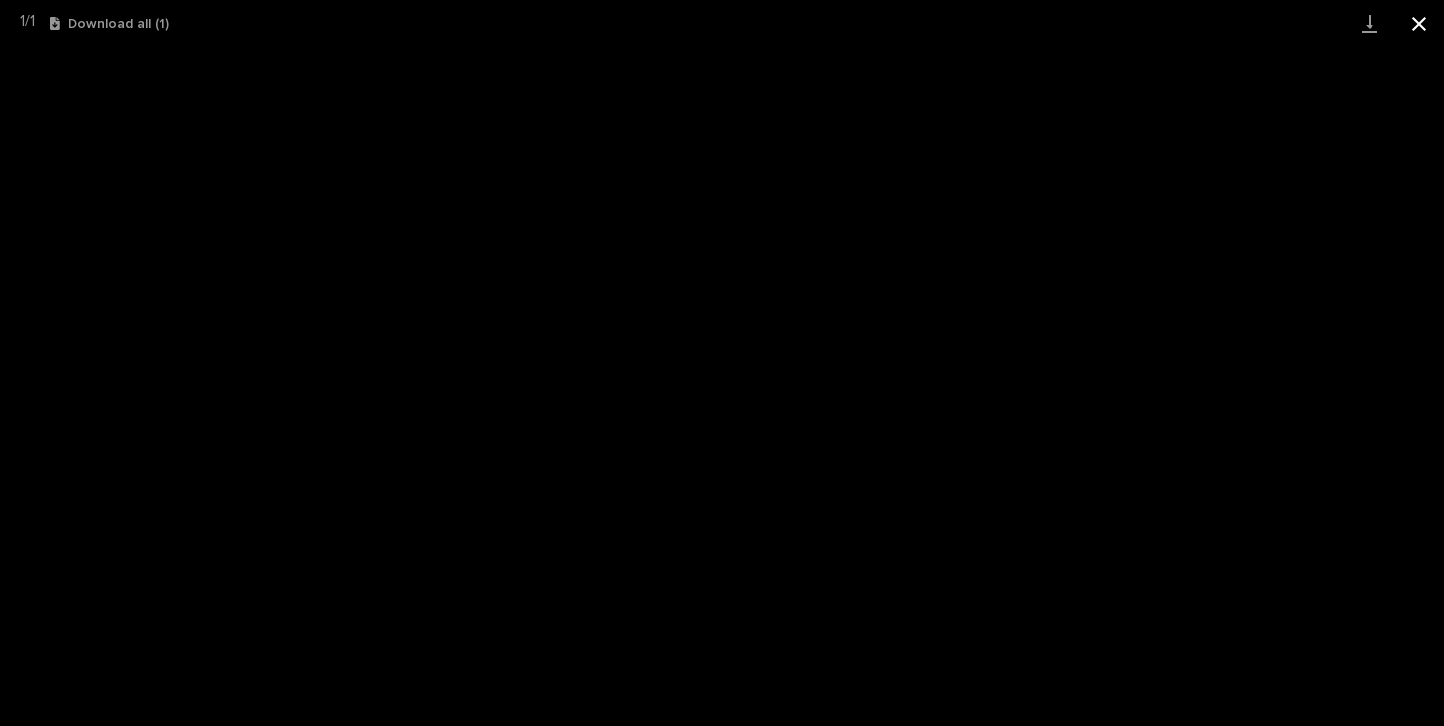
click at [1424, 25] on button "Close gallery" at bounding box center [1419, 23] width 50 height 47
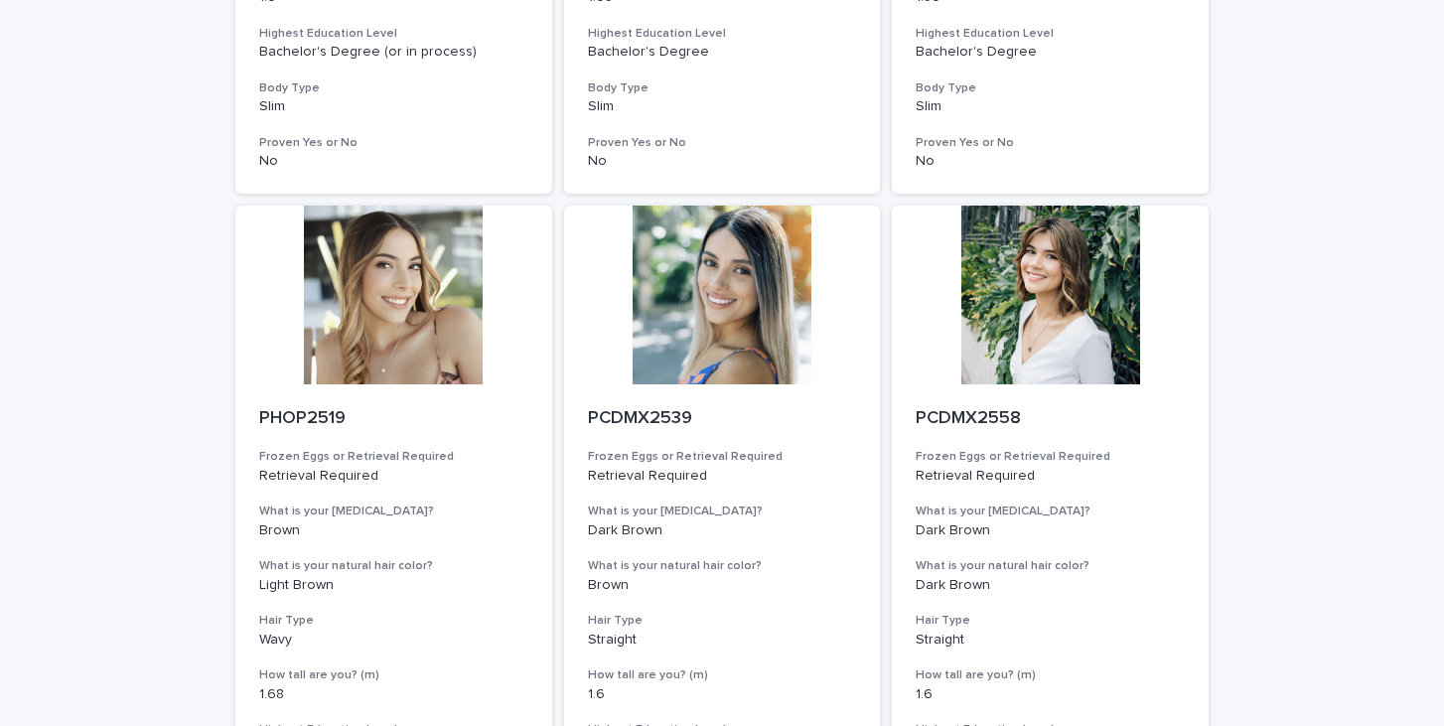
scroll to position [2462, 0]
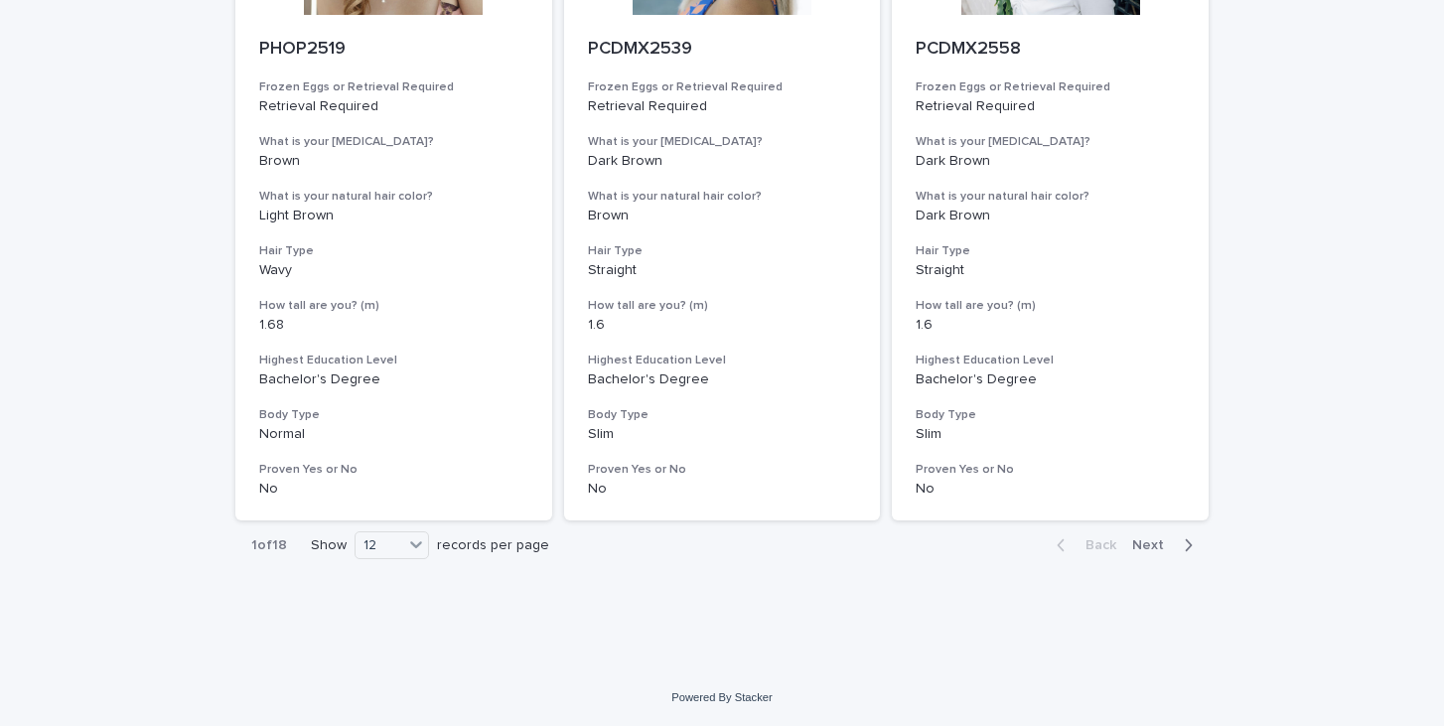
click at [1146, 541] on span "Next" at bounding box center [1154, 545] width 44 height 14
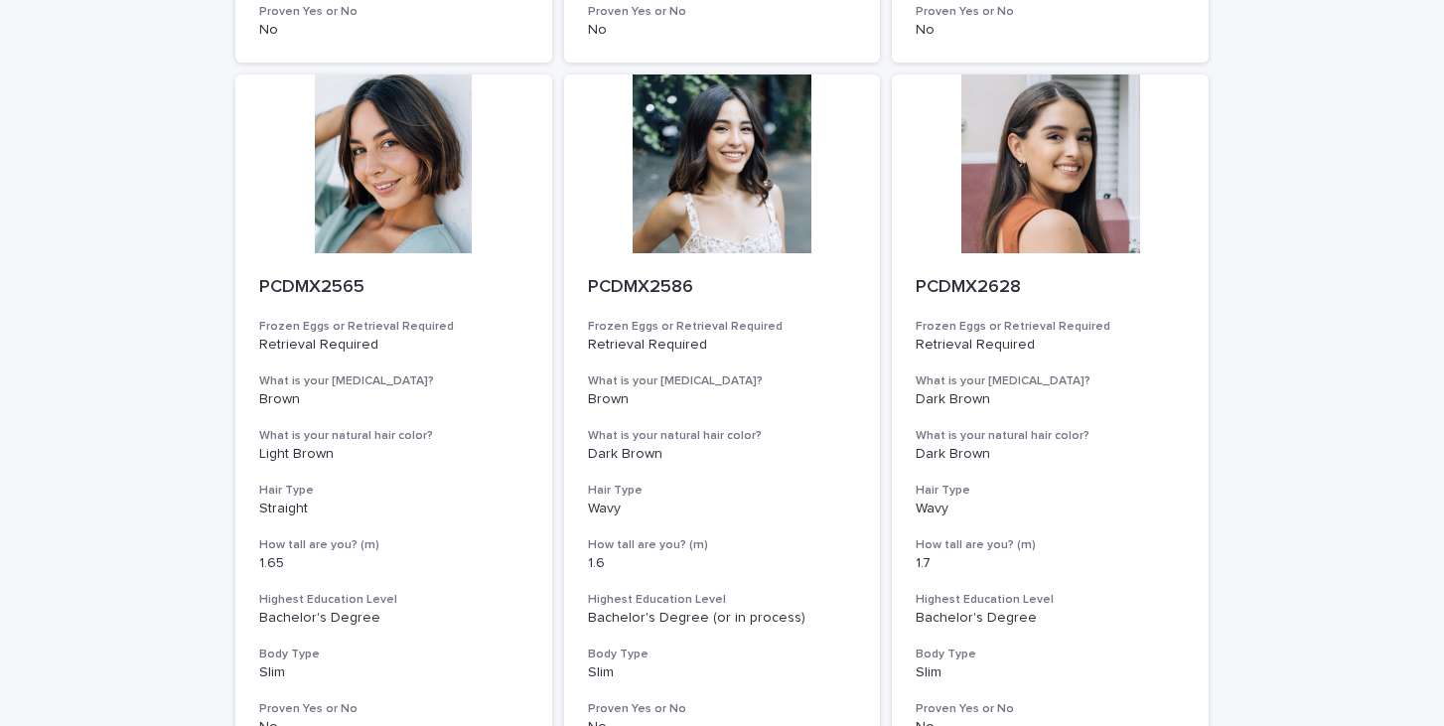
scroll to position [1526, 0]
